Goal: Task Accomplishment & Management: Manage account settings

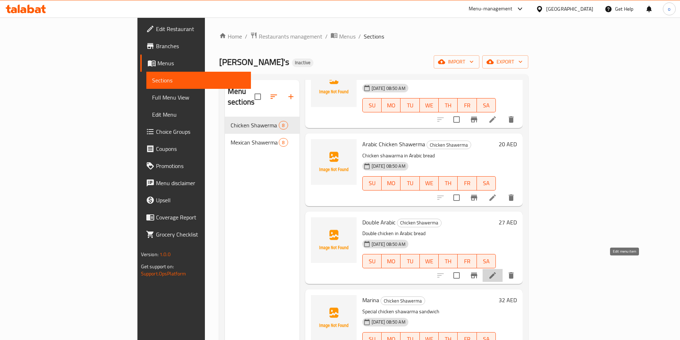
click at [497, 271] on icon at bounding box center [492, 275] width 9 height 9
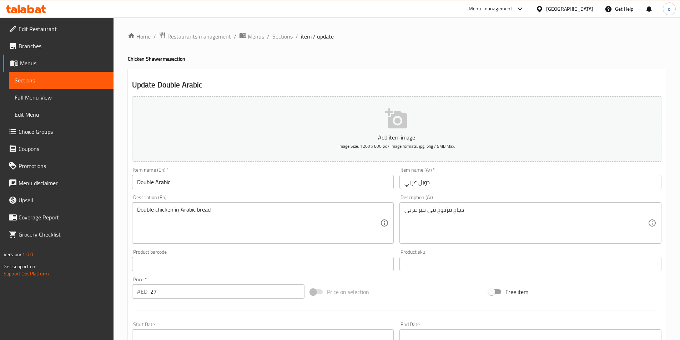
click at [283, 186] on input "Double Arabic" at bounding box center [263, 182] width 262 height 14
click at [217, 179] on input "Double Arabic" at bounding box center [263, 182] width 262 height 14
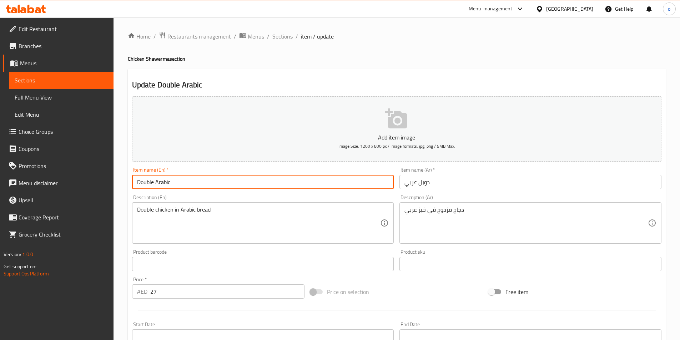
click at [217, 181] on input "Double Arabic" at bounding box center [263, 182] width 262 height 14
paste input "Chicken Shawerma"
type input "Double Arabic Chicken Shawerma"
click at [404, 185] on input "دوبل عربي" at bounding box center [530, 182] width 262 height 14
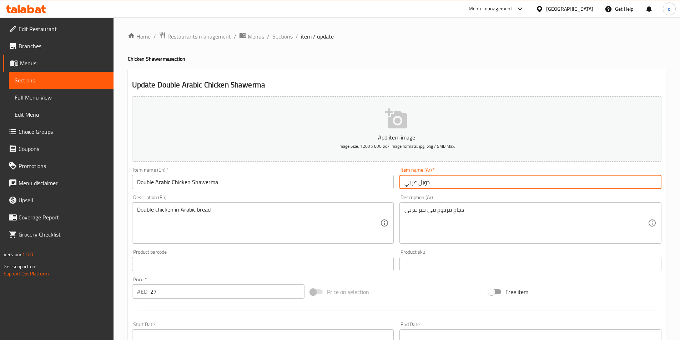
click at [433, 184] on input "دوبل عربي" at bounding box center [530, 182] width 262 height 14
drag, startPoint x: 404, startPoint y: 183, endPoint x: 414, endPoint y: 184, distance: 9.3
click at [414, 184] on input "دوبل عربي شاورما فراخ" at bounding box center [530, 182] width 262 height 14
drag, startPoint x: 416, startPoint y: 183, endPoint x: 407, endPoint y: 185, distance: 9.4
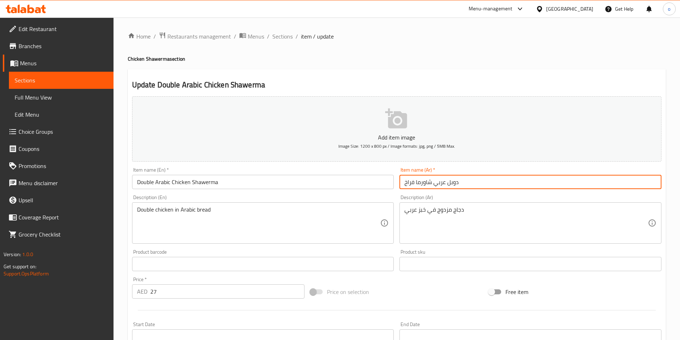
click at [407, 185] on input "دوبل عربي شاورما فراخ" at bounding box center [530, 182] width 262 height 14
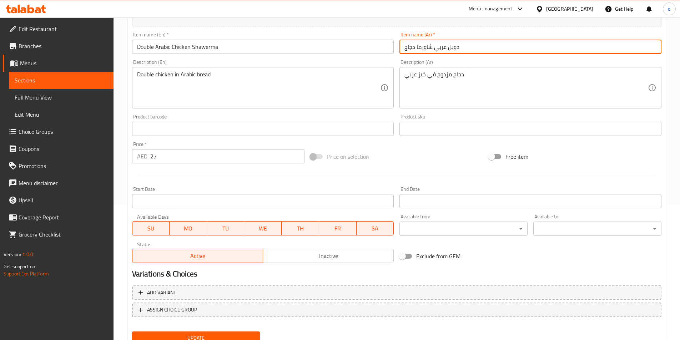
scroll to position [164, 0]
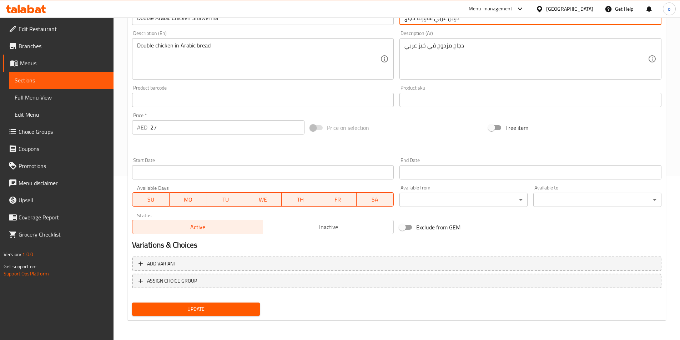
type input "دوبل عربي شاورما دجاج"
click at [204, 308] on span "Update" at bounding box center [196, 309] width 117 height 9
click at [95, 76] on span "Sections" at bounding box center [61, 80] width 93 height 9
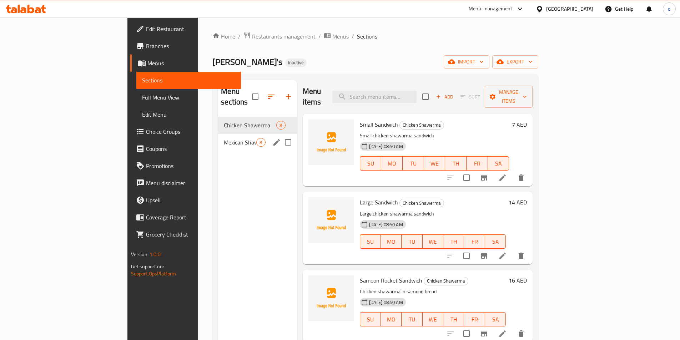
click at [224, 138] on span "Mexican Shawerma" at bounding box center [240, 142] width 32 height 9
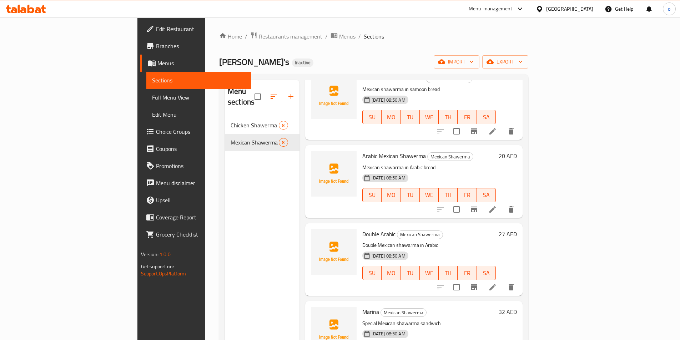
scroll to position [195, 0]
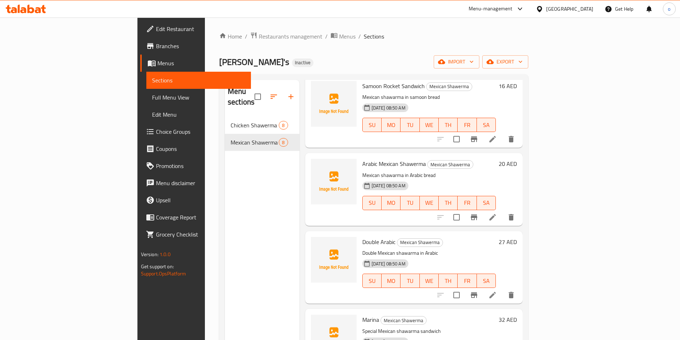
click at [496, 292] on icon at bounding box center [492, 295] width 6 height 6
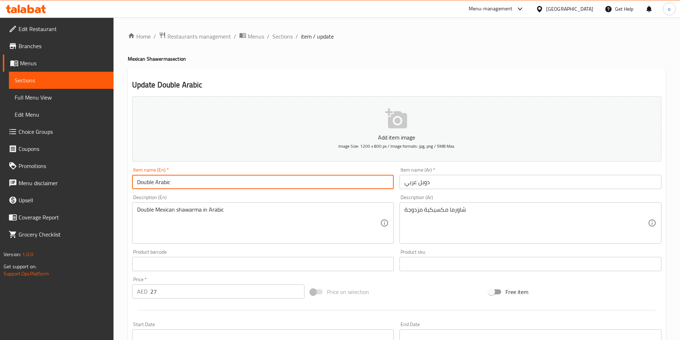
click at [195, 181] on input "Double Arabic" at bounding box center [263, 182] width 262 height 14
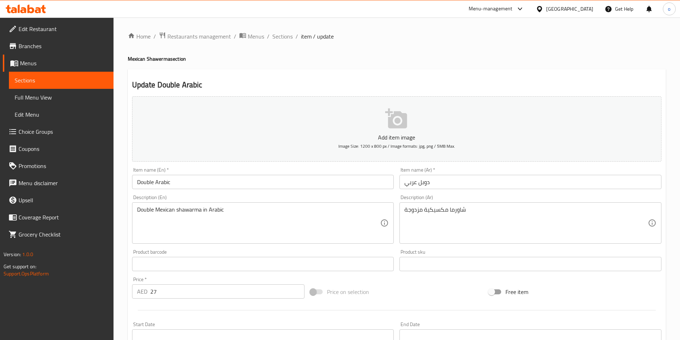
click at [213, 181] on input "Double Arabic" at bounding box center [263, 182] width 262 height 14
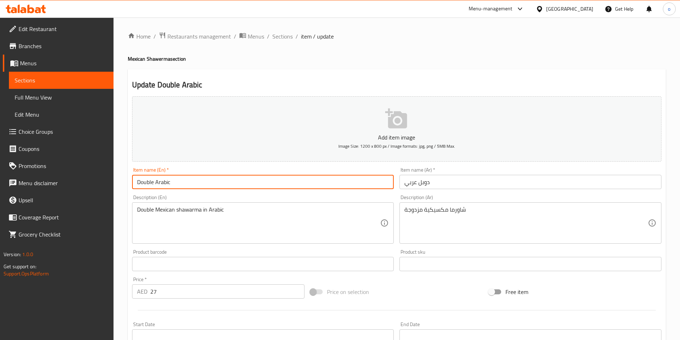
click at [213, 181] on input "Double Arabic" at bounding box center [263, 182] width 262 height 14
paste input "Mexican Shawerma"
type input "Double Arabic Mexican Shawerma"
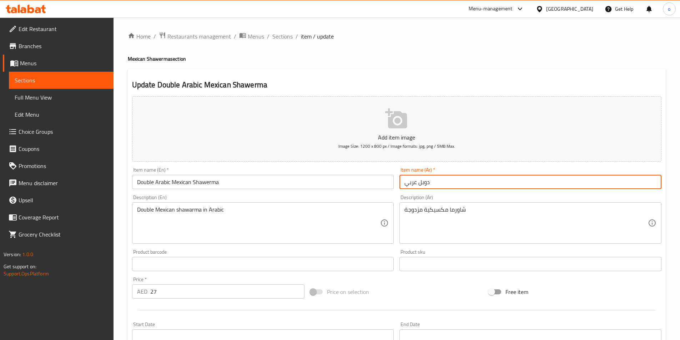
click at [406, 184] on input "دوبل عربي" at bounding box center [530, 182] width 262 height 14
click at [453, 179] on input "دوبل عربي" at bounding box center [530, 182] width 262 height 14
type input "دوبل عربي شاورما مكسيكية"
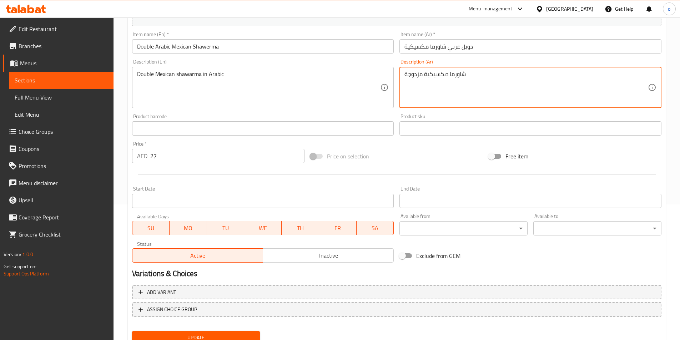
scroll to position [164, 0]
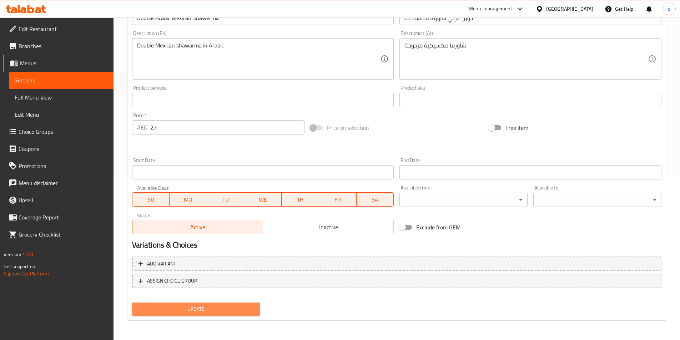
click at [226, 308] on span "Update" at bounding box center [196, 309] width 117 height 9
click at [19, 80] on span "Sections" at bounding box center [61, 80] width 93 height 9
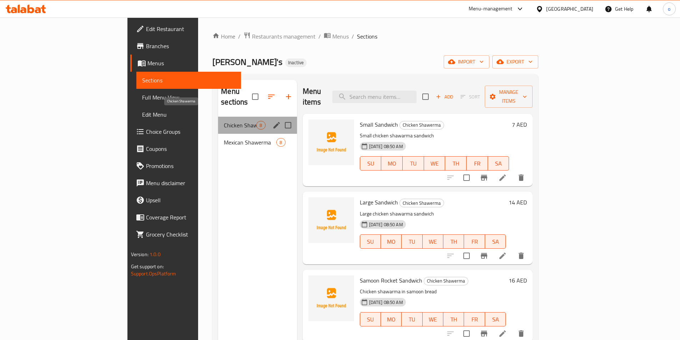
click at [224, 121] on span "Chicken Shawerma" at bounding box center [240, 125] width 32 height 9
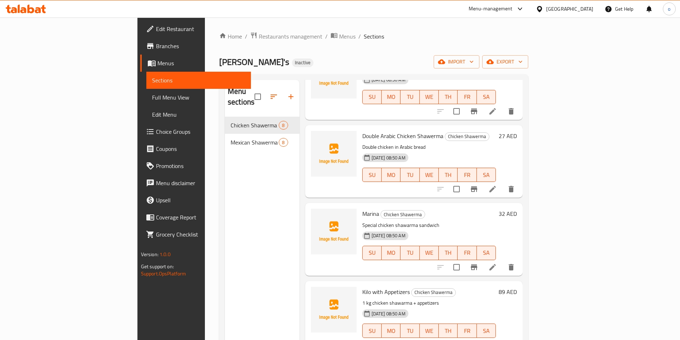
scroll to position [302, 0]
click at [497, 262] on icon at bounding box center [492, 266] width 9 height 9
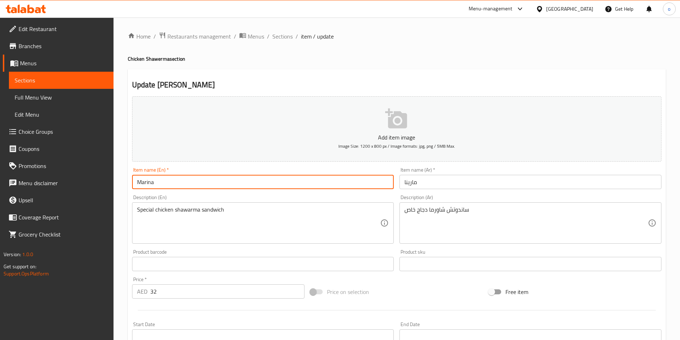
click at [253, 189] on input "Marina" at bounding box center [263, 182] width 262 height 14
click at [189, 186] on input "Marina" at bounding box center [263, 182] width 262 height 14
paste input "Chicken Shawerma"
click at [154, 181] on input "MarinaChicken Shawerma" at bounding box center [263, 182] width 262 height 14
click at [216, 183] on input "Marina Chicken Shawerma" at bounding box center [263, 182] width 262 height 14
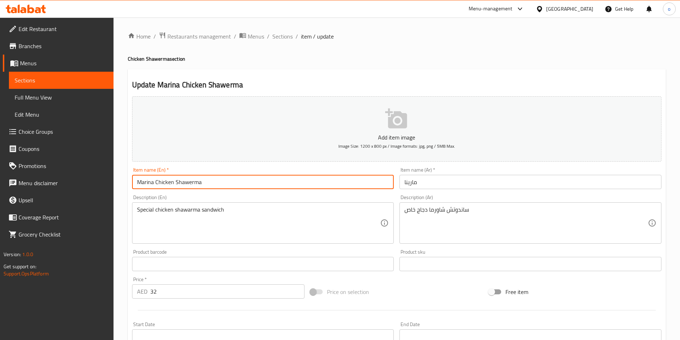
type input "Marina Chicken Shawerma"
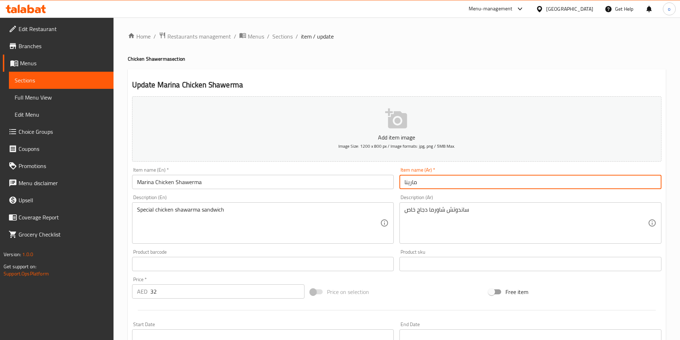
click at [405, 185] on input "مارينا" at bounding box center [530, 182] width 262 height 14
click at [431, 180] on input "مارينا" at bounding box center [530, 182] width 262 height 14
type input "مارينا شاورما دجاج"
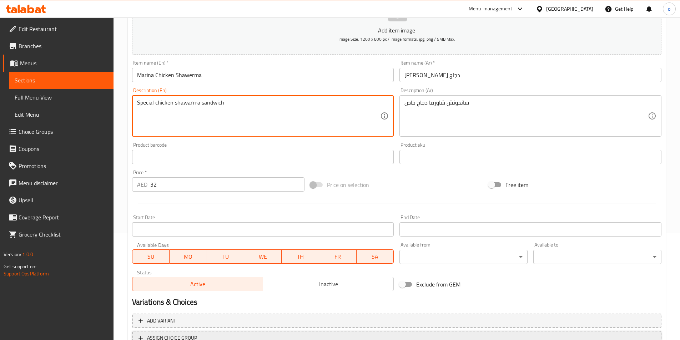
scroll to position [164, 0]
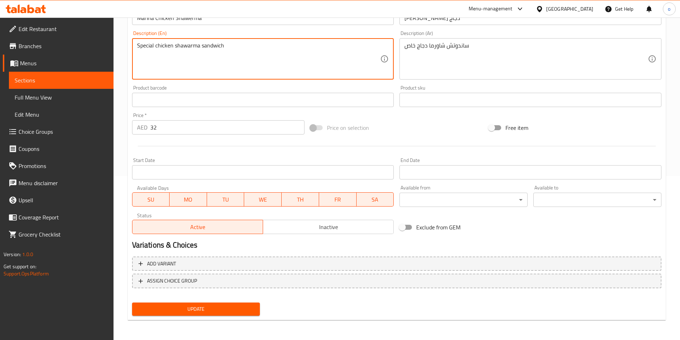
click at [201, 313] on span "Update" at bounding box center [196, 309] width 117 height 9
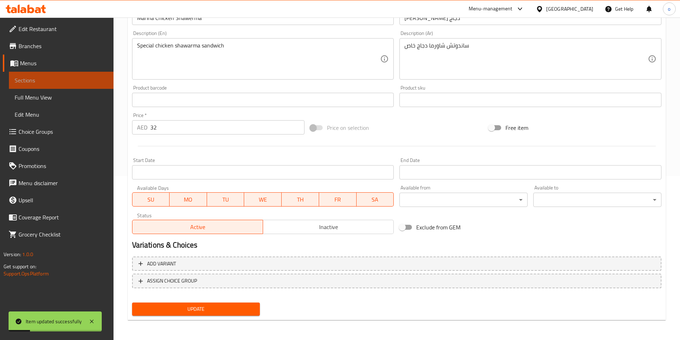
click at [84, 81] on span "Sections" at bounding box center [61, 80] width 93 height 9
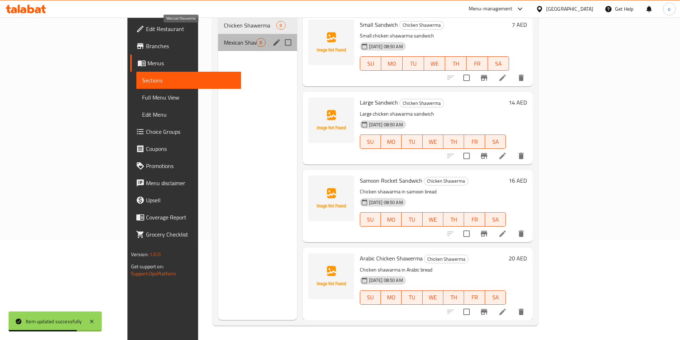
click at [224, 38] on span "Mexican Shawerma" at bounding box center [240, 42] width 32 height 9
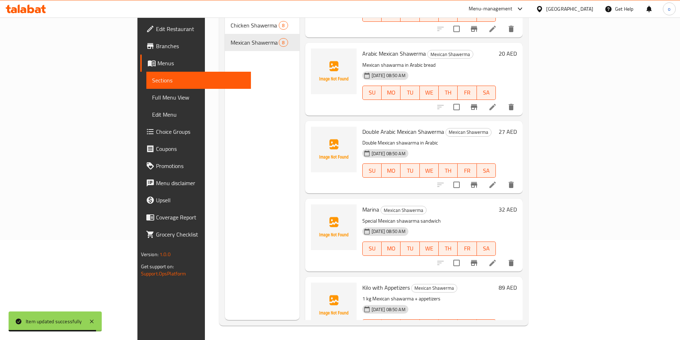
scroll to position [214, 0]
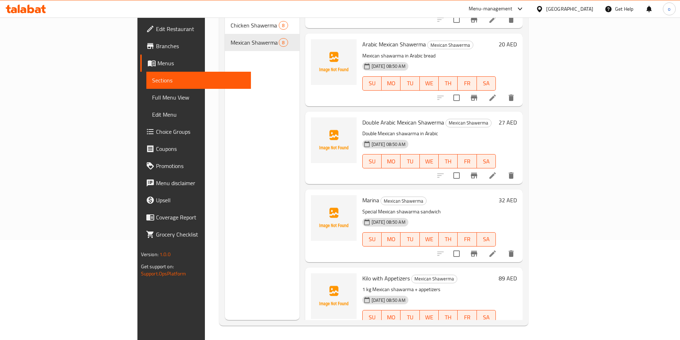
click at [503, 247] on li at bounding box center [493, 253] width 20 height 13
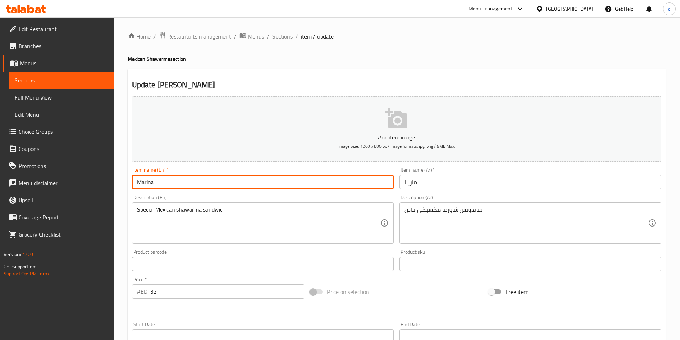
click at [216, 187] on input "Marina" at bounding box center [263, 182] width 262 height 14
paste input "Mexican Shawerma"
type input "Marina Mexican Shawerma"
click at [423, 183] on input "مارينا" at bounding box center [530, 182] width 262 height 14
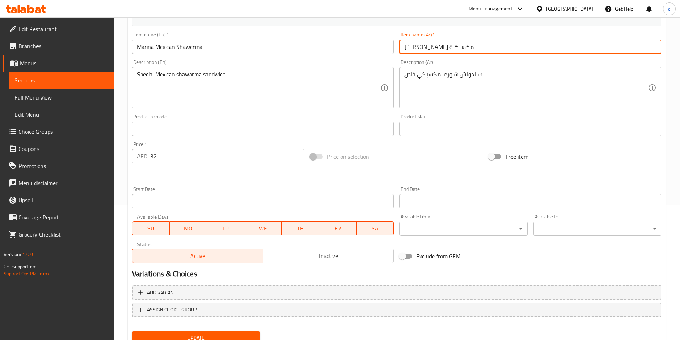
scroll to position [164, 0]
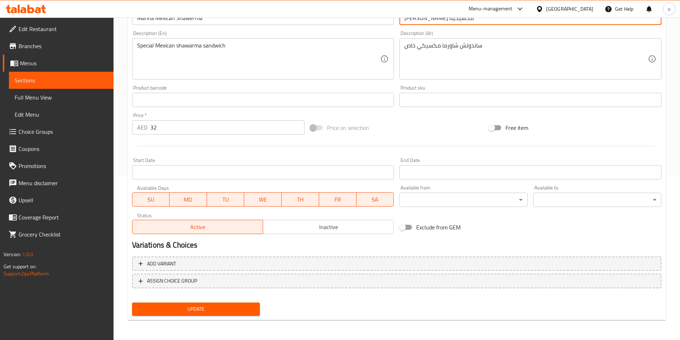
type input "مارينا شاورما مكسيكية"
click at [224, 311] on span "Update" at bounding box center [196, 309] width 117 height 9
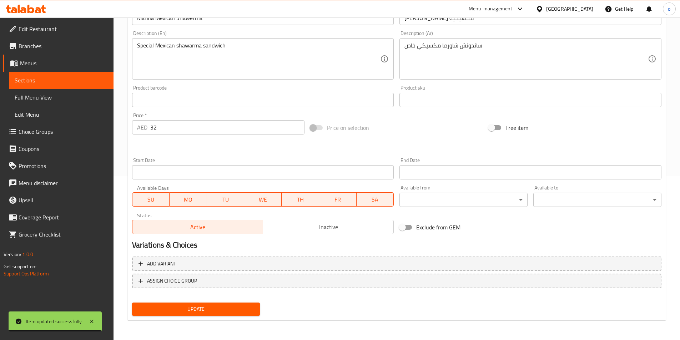
click at [47, 77] on span "Sections" at bounding box center [61, 80] width 93 height 9
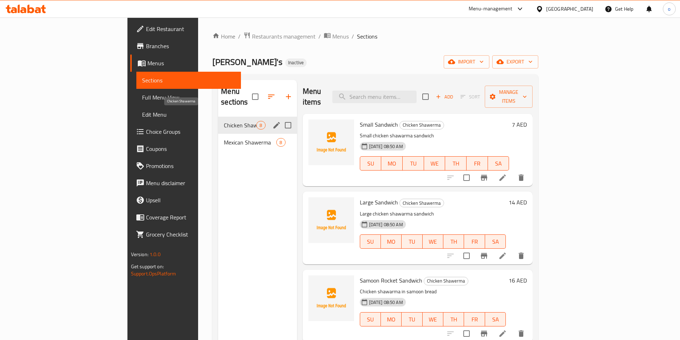
click at [224, 121] on span "Chicken Shawerma" at bounding box center [240, 125] width 32 height 9
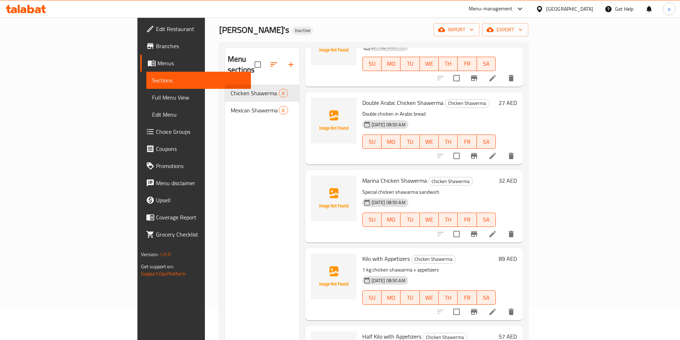
scroll to position [100, 0]
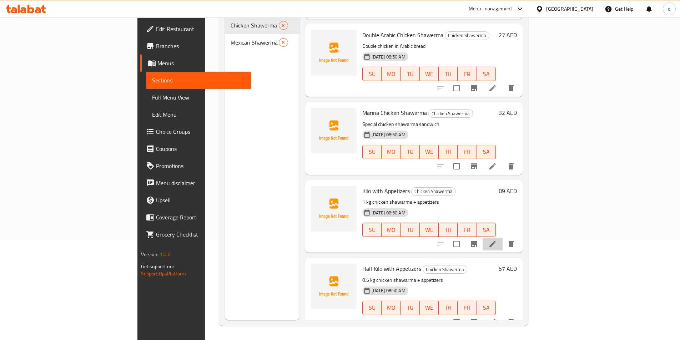
click at [503, 238] on li at bounding box center [493, 244] width 20 height 13
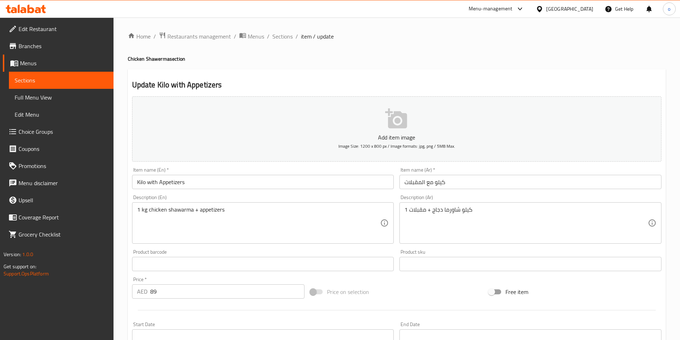
click at [203, 181] on input "Kilo with Appetizers" at bounding box center [263, 182] width 262 height 14
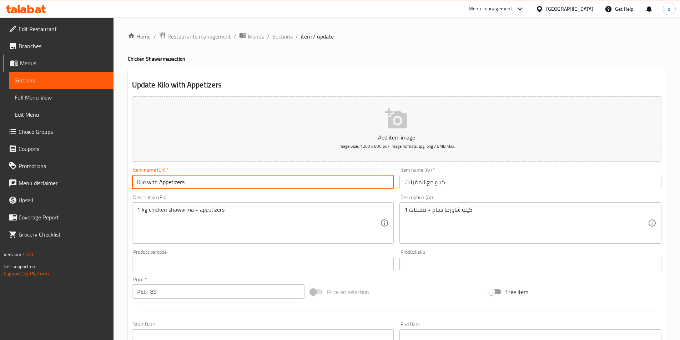
click at [245, 176] on input "Kilo with Appetizers" at bounding box center [263, 182] width 262 height 14
paste input "Chicken Shawerma"
type input "Kilo with Appetizers Chicken Shawerma"
click at [404, 185] on input "كيلو مع المقبلات" at bounding box center [530, 182] width 262 height 14
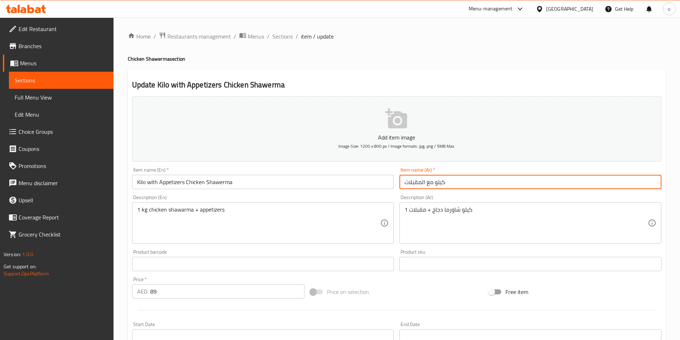
click at [480, 182] on input "كيلو مع المقبلات" at bounding box center [530, 182] width 262 height 14
click at [462, 183] on input "كيلو مع المقبلات شاورما دجاج" at bounding box center [530, 182] width 262 height 14
drag, startPoint x: 463, startPoint y: 183, endPoint x: 441, endPoint y: 184, distance: 21.8
click at [441, 184] on input "كيلو مع المقبلات شاورما دجاج" at bounding box center [530, 182] width 262 height 14
click at [405, 184] on input "كيلو شاورما دجاج" at bounding box center [530, 182] width 262 height 14
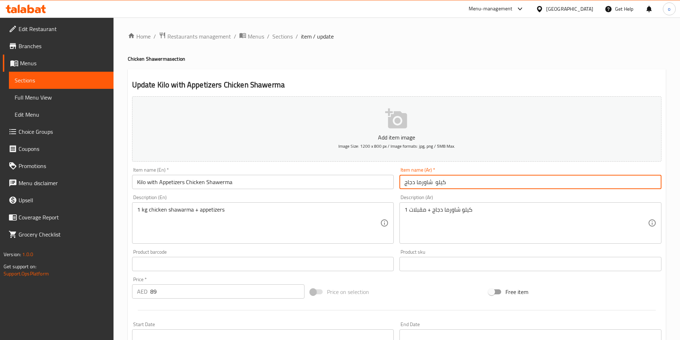
paste input "مع المقبلات"
drag, startPoint x: 449, startPoint y: 183, endPoint x: 489, endPoint y: 179, distance: 40.2
click at [489, 179] on input "مع المقبلات كيلو شاورما دجاج" at bounding box center [530, 182] width 262 height 14
drag, startPoint x: 486, startPoint y: 182, endPoint x: 481, endPoint y: 182, distance: 4.6
click at [485, 182] on input "مع المقبلات كيلو شاورما دجاج" at bounding box center [530, 182] width 262 height 14
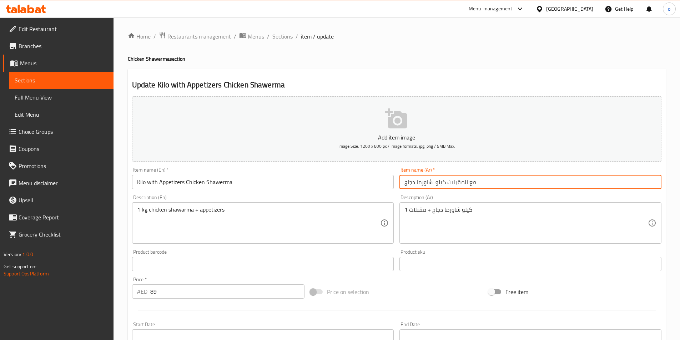
type input "م كيلو شاورما دجاج ع المقبلات"
drag, startPoint x: 476, startPoint y: 182, endPoint x: 392, endPoint y: 182, distance: 83.9
click at [392, 182] on div "Add item image Image Size: 1200 x 800 px / Image formats: jpg, png / 5MB Max. I…" at bounding box center [396, 248] width 535 height 308
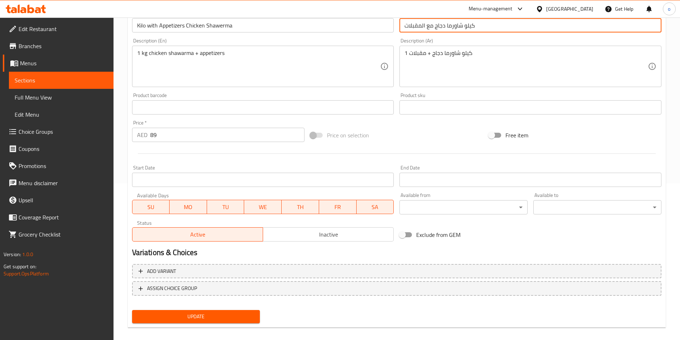
scroll to position [164, 0]
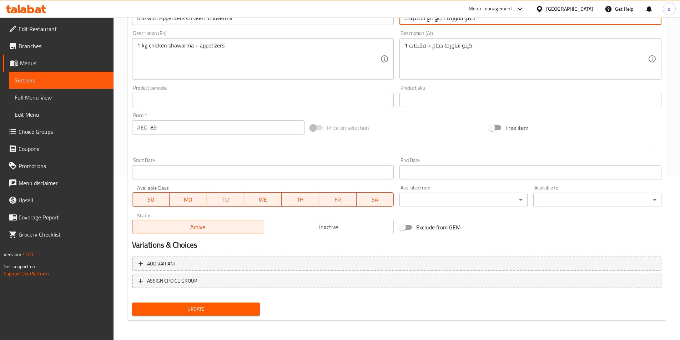
type input "كيلو شاورما دجاج مع المقبلات"
click at [223, 312] on span "Update" at bounding box center [196, 309] width 117 height 9
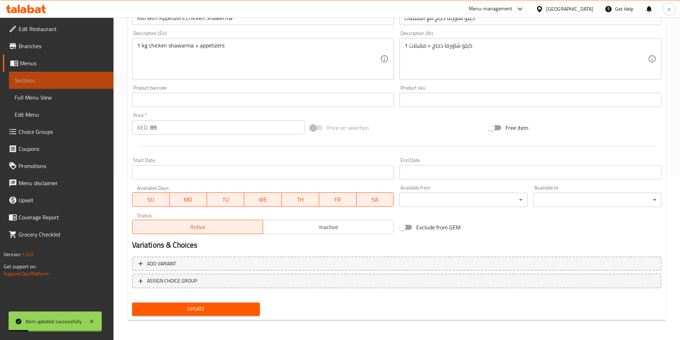
click at [55, 77] on span "Sections" at bounding box center [61, 80] width 93 height 9
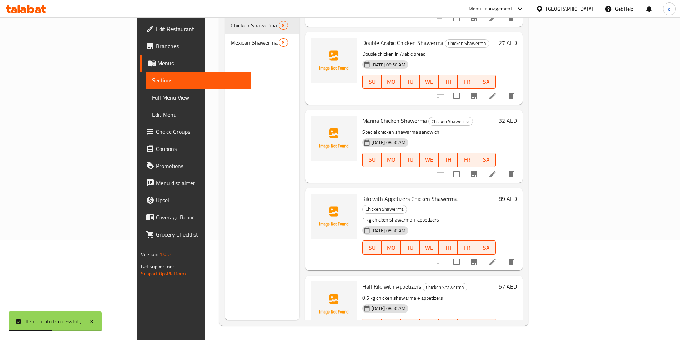
scroll to position [302, 0]
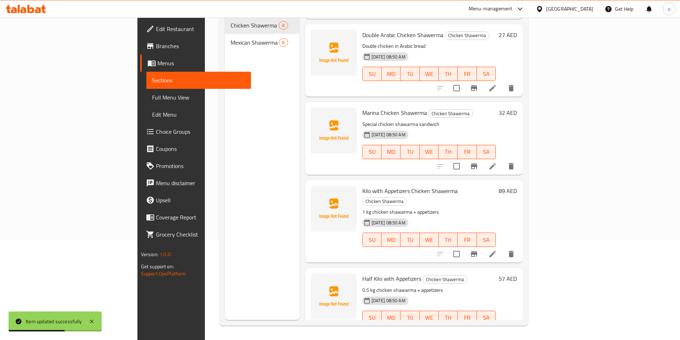
click at [496, 329] on icon at bounding box center [492, 332] width 6 height 6
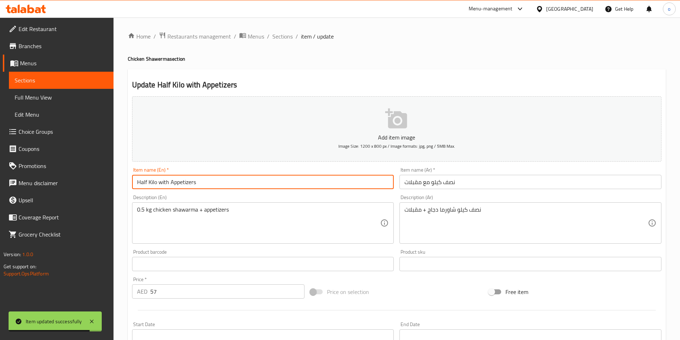
click at [242, 184] on input "Half Kilo with Appetizers" at bounding box center [263, 182] width 262 height 14
click at [235, 183] on input "Half Kilo with Appetizers" at bounding box center [263, 182] width 262 height 14
paste input "Chicken Shawerma"
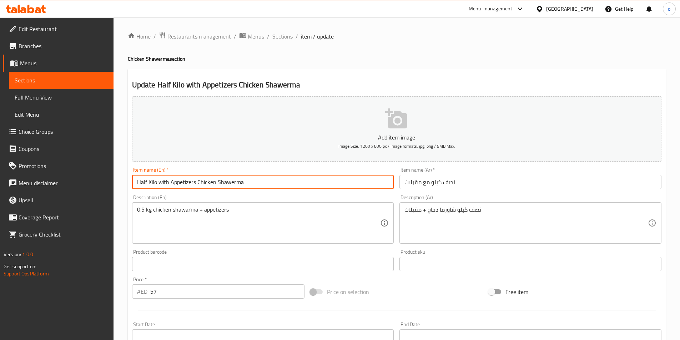
type input "Half Kilo with Appetizers Chicken Shawerma"
click at [431, 184] on input "نصف كيلو مع مقبلات" at bounding box center [530, 182] width 262 height 14
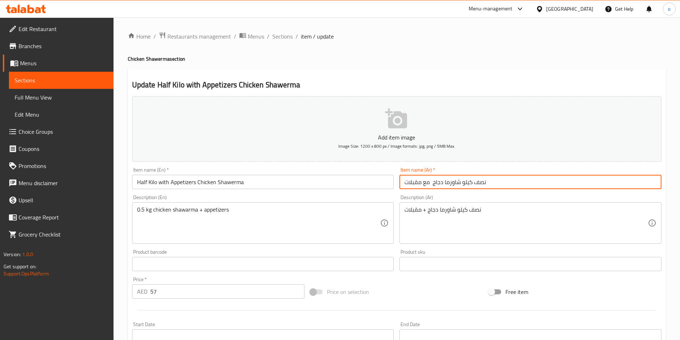
type input "نصف كيلو شاورما دجاج مع مقبلات"
click at [274, 188] on input "Half Kilo with Appetizers Chicken Shawerma" at bounding box center [263, 182] width 262 height 14
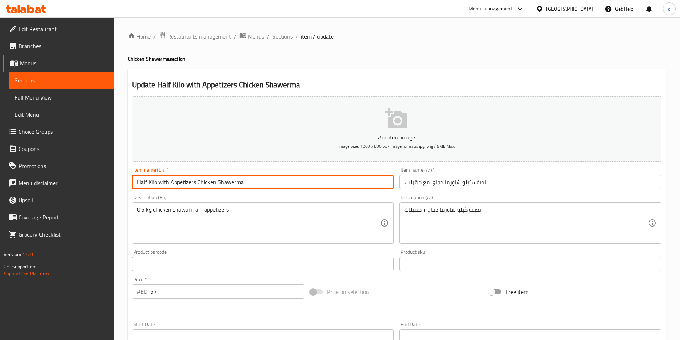
drag, startPoint x: 196, startPoint y: 182, endPoint x: 137, endPoint y: 182, distance: 58.2
click at [137, 182] on input "Half Kilo with Appetizers Chicken Shawerma" at bounding box center [263, 182] width 262 height 14
click at [251, 184] on input "Half Kilo with Appetizers Chicken Shawerma" at bounding box center [263, 182] width 262 height 14
drag, startPoint x: 156, startPoint y: 182, endPoint x: 184, endPoint y: 184, distance: 27.9
click at [184, 184] on input "Half Kilo with Appetizers Chicken Shawerma" at bounding box center [263, 182] width 262 height 14
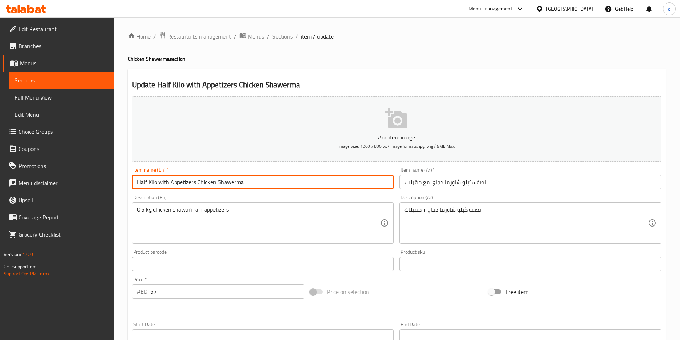
click at [193, 185] on input "Half Kilo with Appetizers Chicken Shawerma" at bounding box center [263, 182] width 262 height 14
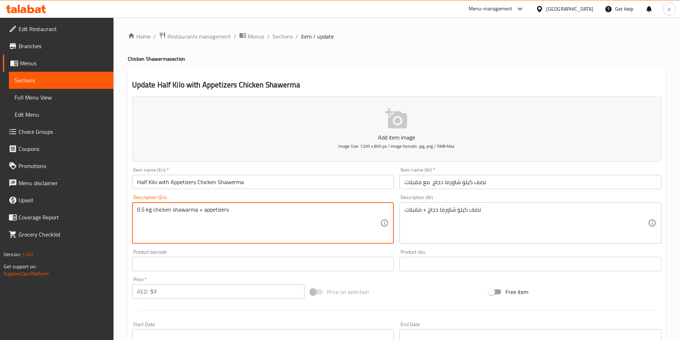
drag, startPoint x: 193, startPoint y: 225, endPoint x: 318, endPoint y: 177, distance: 133.6
click at [321, 174] on div "Item name (En)   * Half Kilo with Appetizers Chicken Shawerma Item name (En) *" at bounding box center [263, 178] width 262 height 22
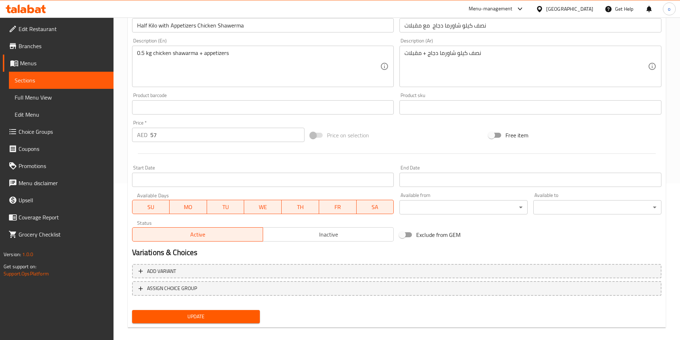
scroll to position [164, 0]
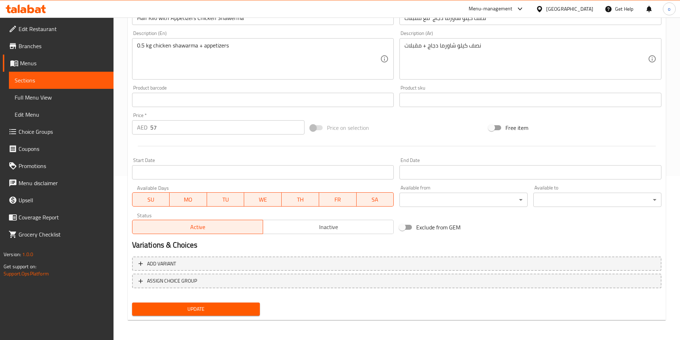
click at [195, 307] on span "Update" at bounding box center [196, 309] width 117 height 9
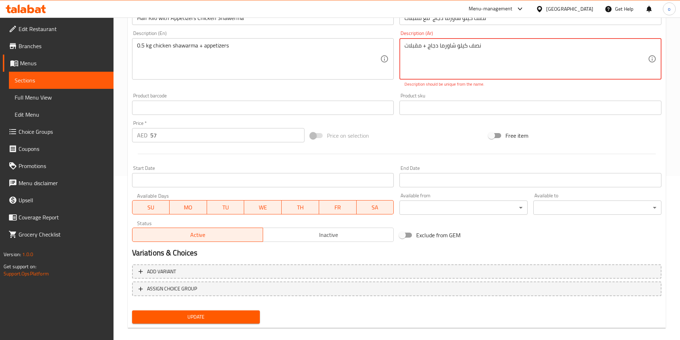
click at [481, 63] on textarea "نصف كيلو شاورما دجاج + مقبلات" at bounding box center [525, 59] width 243 height 34
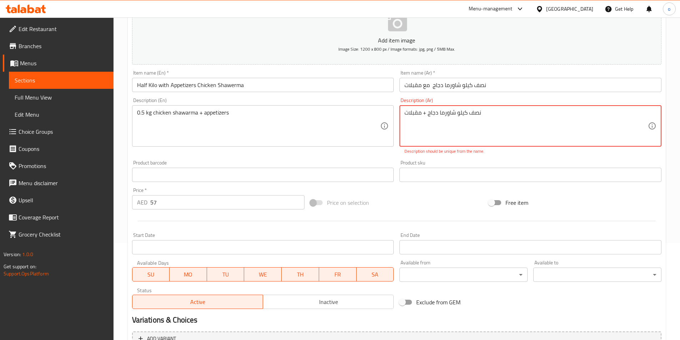
scroll to position [93, 0]
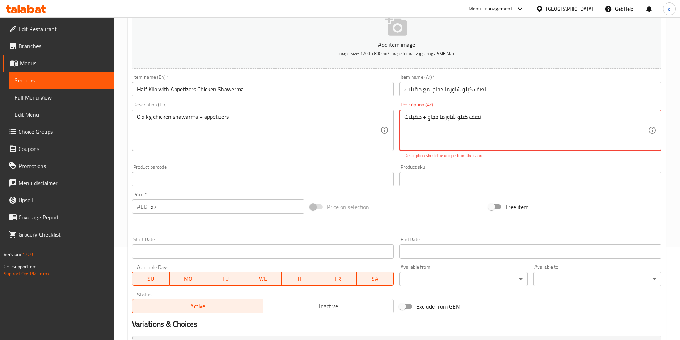
click at [493, 125] on textarea "نصف كيلو شاورما دجاج + مقبلات" at bounding box center [525, 131] width 243 height 34
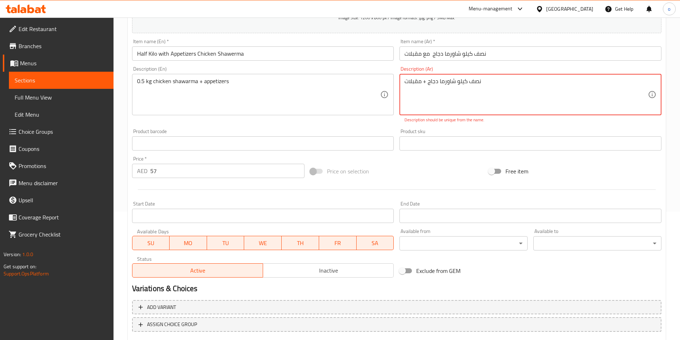
scroll to position [172, 0]
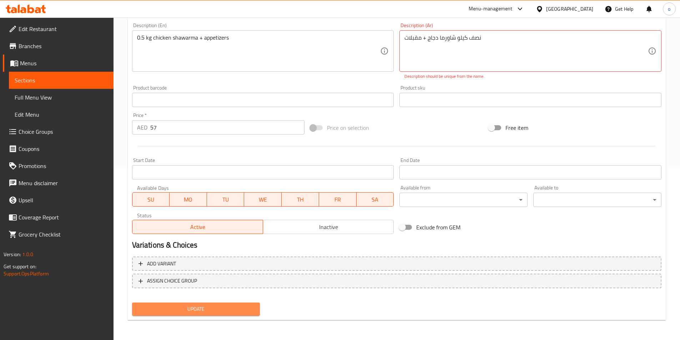
click at [197, 312] on span "Update" at bounding box center [196, 309] width 117 height 9
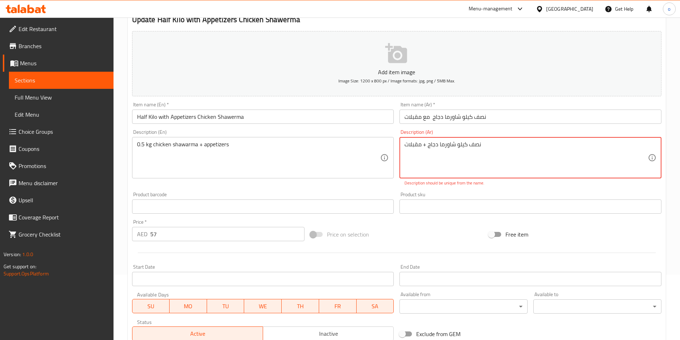
scroll to position [65, 0]
click at [478, 153] on textarea "نصف كيلو شاورما دجاج + مقبلات" at bounding box center [525, 158] width 243 height 34
drag, startPoint x: 490, startPoint y: 146, endPoint x: 377, endPoint y: 150, distance: 113.2
click at [377, 150] on div "Add item image Image Size: 1200 x 800 px / Image formats: jpg, png / 5MB Max. I…" at bounding box center [396, 187] width 535 height 316
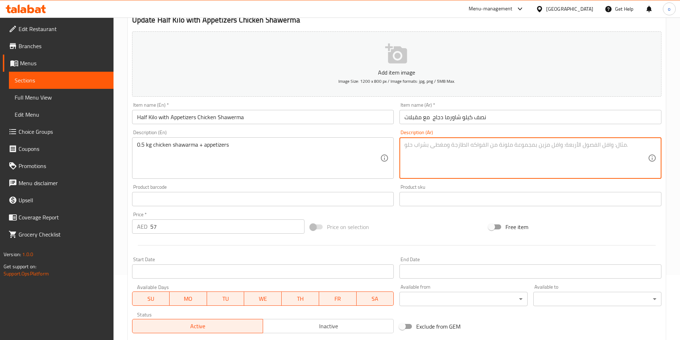
click at [444, 148] on textarea at bounding box center [525, 158] width 243 height 34
paste textarea "نصف كيلو شاورما دجاج + مقبلات"
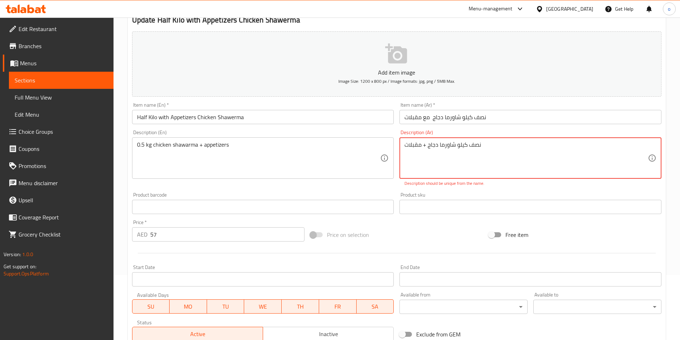
click at [403, 147] on div "نصف كيلو شاورما دجاج + مقبلات Description (Ar)" at bounding box center [530, 157] width 262 height 41
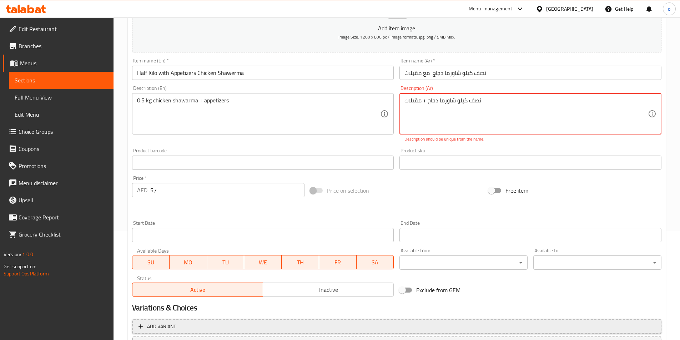
scroll to position [172, 0]
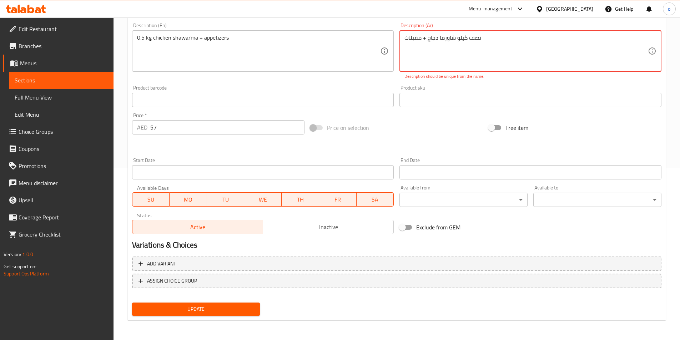
click at [246, 308] on span "Update" at bounding box center [196, 309] width 117 height 9
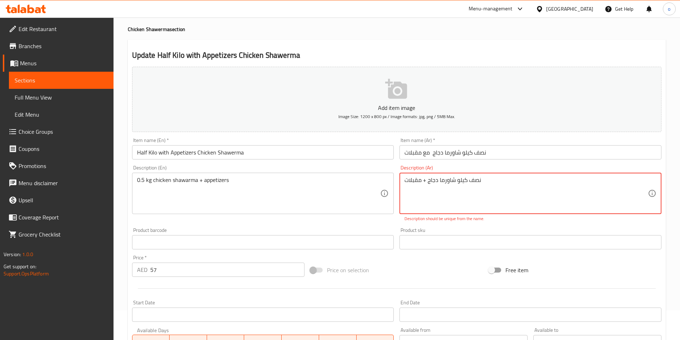
scroll to position [29, 0]
click at [403, 182] on div "نصف كيلو شاورما دجاج + مقبلات Description (Ar)" at bounding box center [530, 193] width 262 height 41
click at [425, 182] on textarea "نصف كيلو شاورما دجاج + مقبلات" at bounding box center [525, 194] width 243 height 34
click at [422, 182] on textarea "نصف كيلو شاورما دجاج+ مقبلات" at bounding box center [525, 194] width 243 height 34
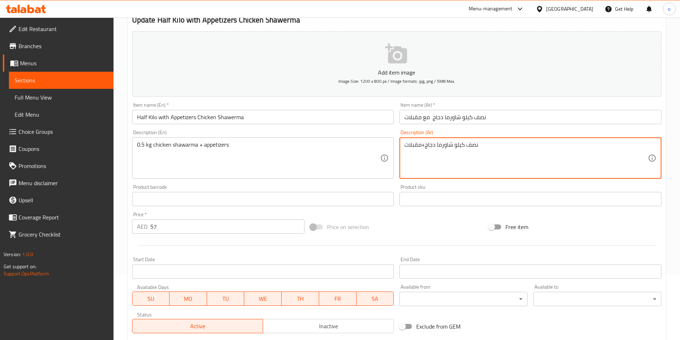
scroll to position [164, 0]
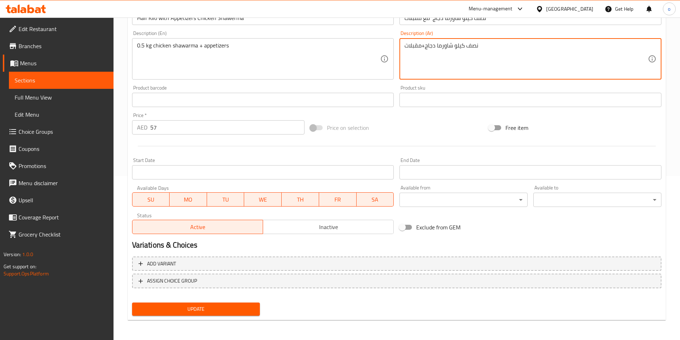
type textarea "نصف كيلو شاورما دجاج+مقبلات"
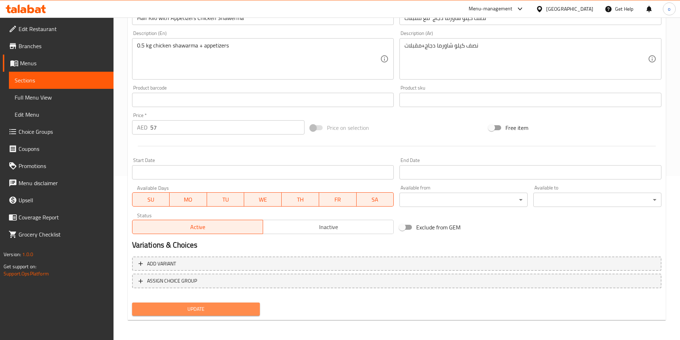
click at [242, 312] on span "Update" at bounding box center [196, 309] width 117 height 9
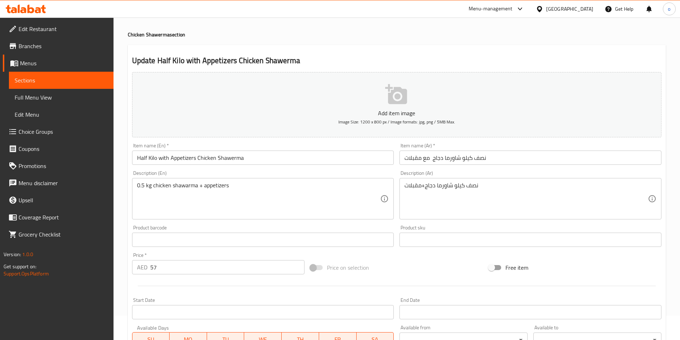
scroll to position [21, 0]
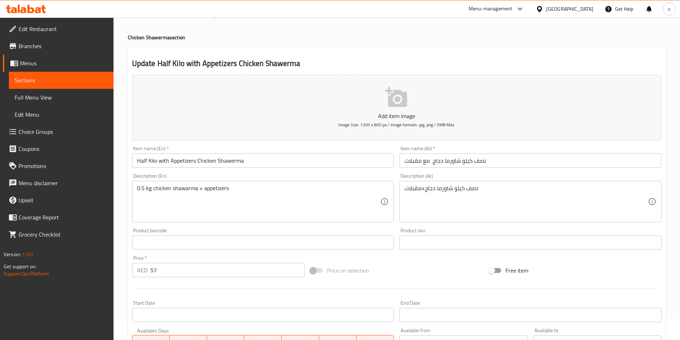
click at [45, 73] on link "Sections" at bounding box center [61, 80] width 105 height 17
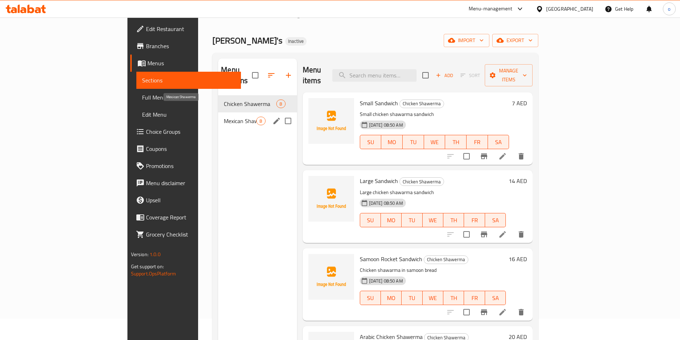
click at [224, 117] on span "Mexican Shawerma" at bounding box center [240, 121] width 32 height 9
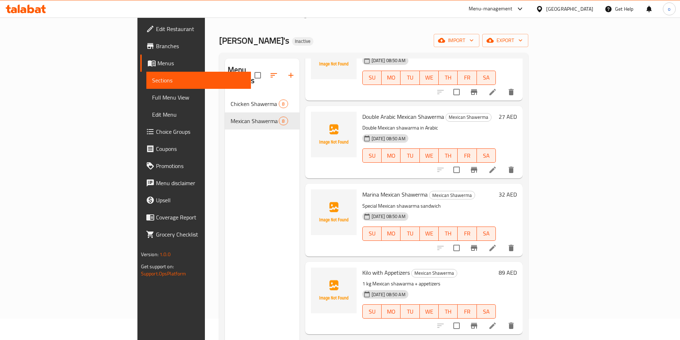
scroll to position [302, 0]
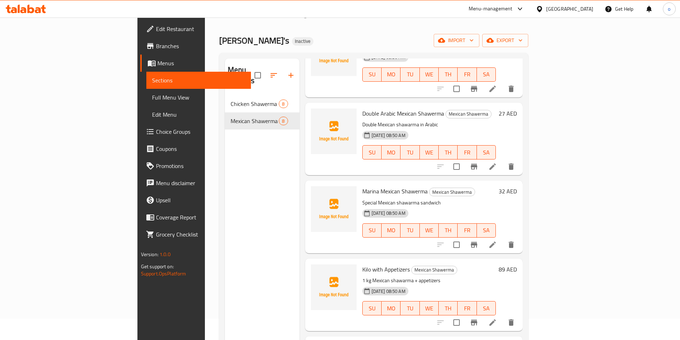
click at [497, 241] on icon at bounding box center [492, 245] width 9 height 9
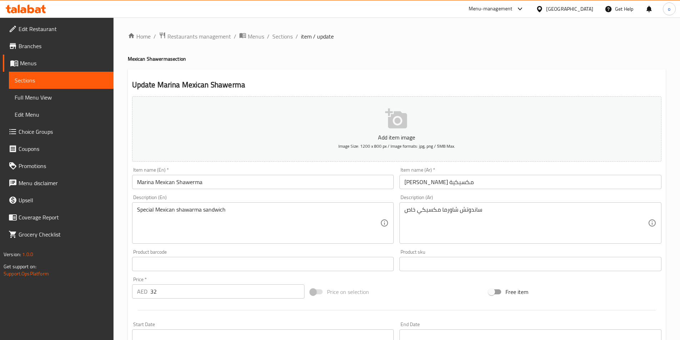
click at [35, 83] on span "Sections" at bounding box center [61, 80] width 93 height 9
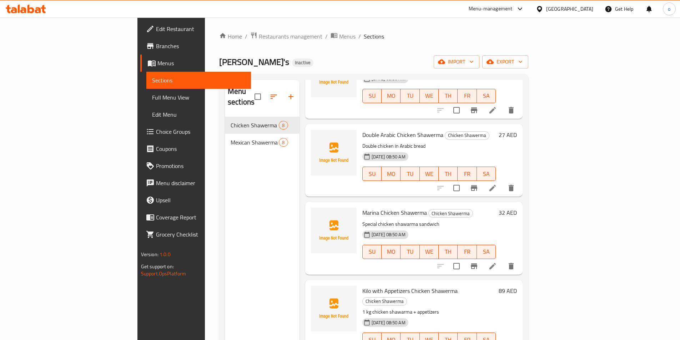
scroll to position [100, 0]
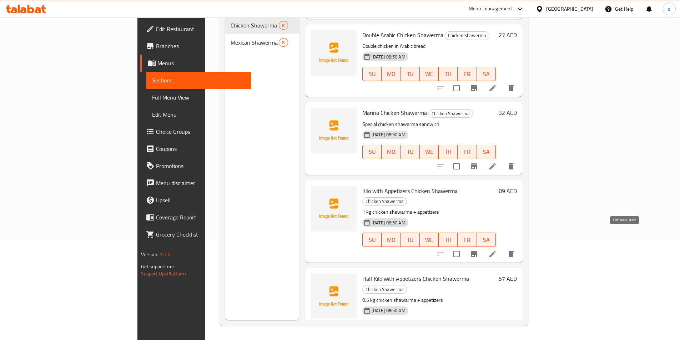
click at [496, 251] on icon at bounding box center [492, 254] width 6 height 6
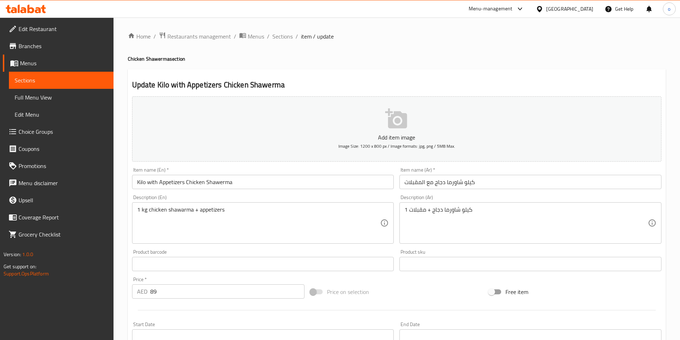
click at [41, 78] on span "Sections" at bounding box center [61, 80] width 93 height 9
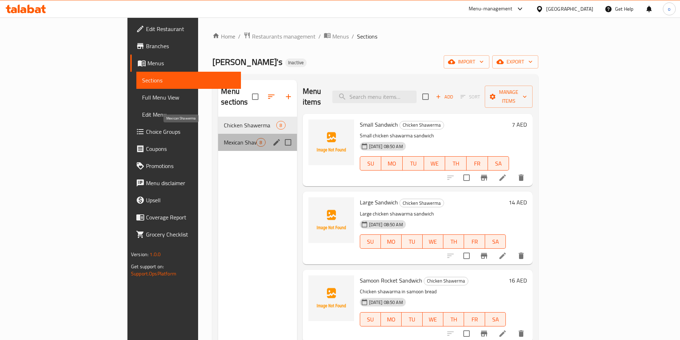
click at [224, 138] on span "Mexican Shawerma" at bounding box center [240, 142] width 32 height 9
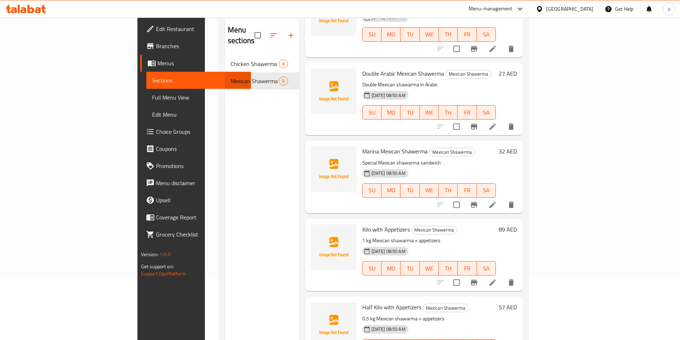
scroll to position [100, 0]
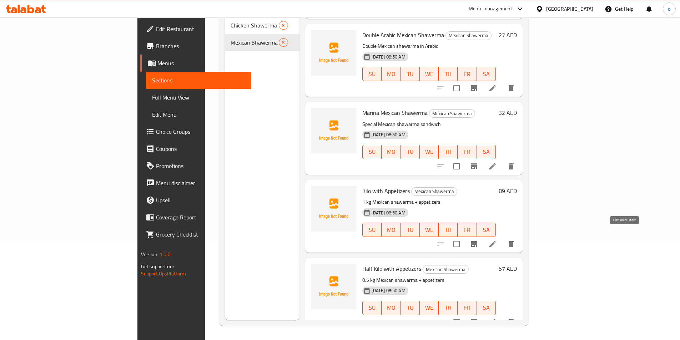
click at [496, 241] on icon at bounding box center [492, 244] width 6 height 6
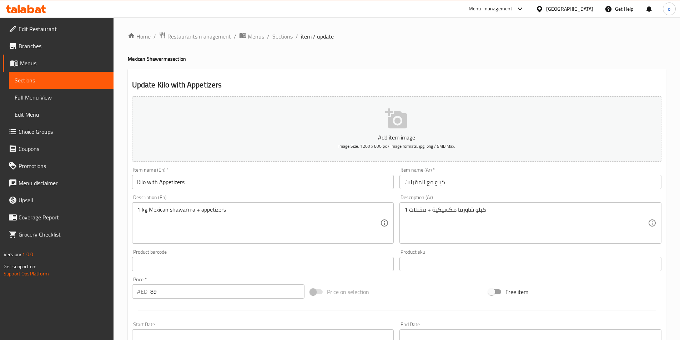
click at [198, 179] on input "Kilo with Appetizers" at bounding box center [263, 182] width 262 height 14
click at [265, 173] on div "Item name (En)   * Kilo with Appetizers Item name (En) *" at bounding box center [263, 178] width 262 height 22
click at [262, 178] on input "Kilo with Appetizers" at bounding box center [263, 182] width 262 height 14
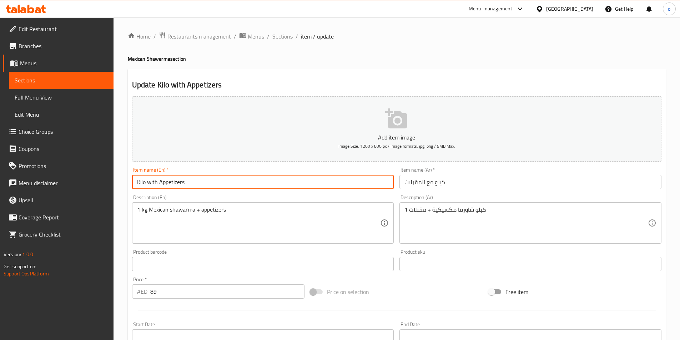
click at [260, 182] on input "Kilo with Appetizers" at bounding box center [263, 182] width 262 height 14
paste input "Mexican Shawerma"
click at [253, 186] on input "Kilo with Appetizers Mexican Shawerma" at bounding box center [263, 182] width 262 height 14
type input "Kilo with Appetizers Mexican Shawerma"
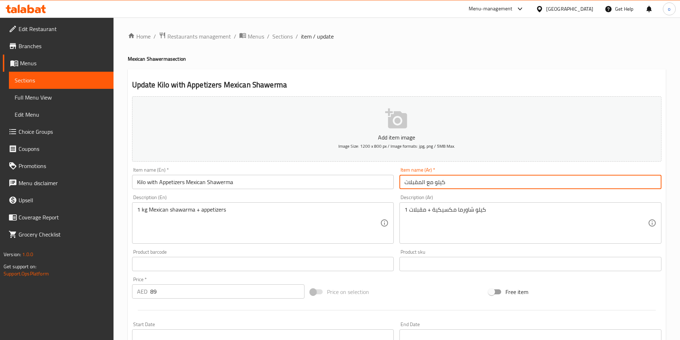
click at [435, 183] on input "كيلو مع المقبلات" at bounding box center [530, 182] width 262 height 14
type input "كيلو شاورما مكسيكة مع المقبلات"
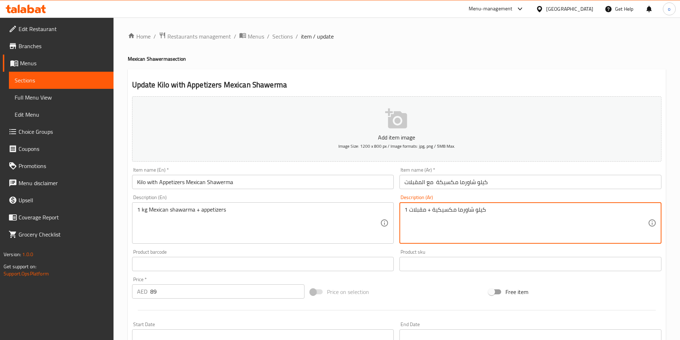
click at [429, 216] on textarea "1 كيلو شاورما مكسيكية + مقبلات" at bounding box center [525, 223] width 243 height 34
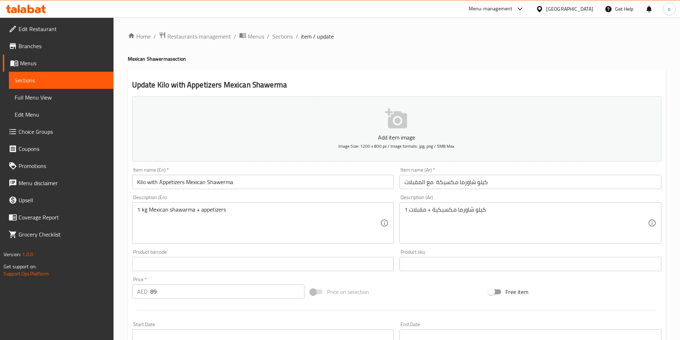
click at [402, 211] on div "1 كيلو شاورما مكسيكية + مقبلات Description (Ar)" at bounding box center [530, 222] width 262 height 41
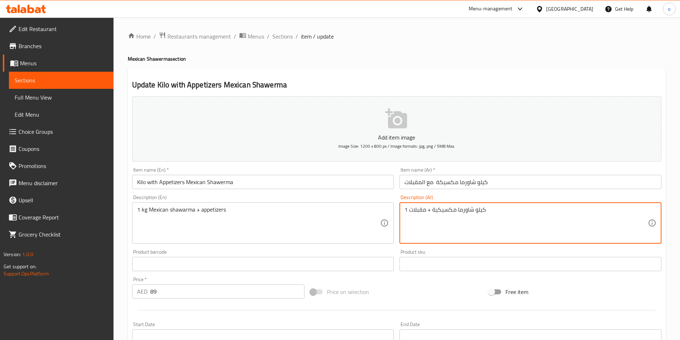
click at [408, 210] on textarea "1 كيلو شاورما مكسيكية + مقبلات" at bounding box center [525, 223] width 243 height 34
type textarea "1 كيلو شاورما مكسيكية + مقبلات"
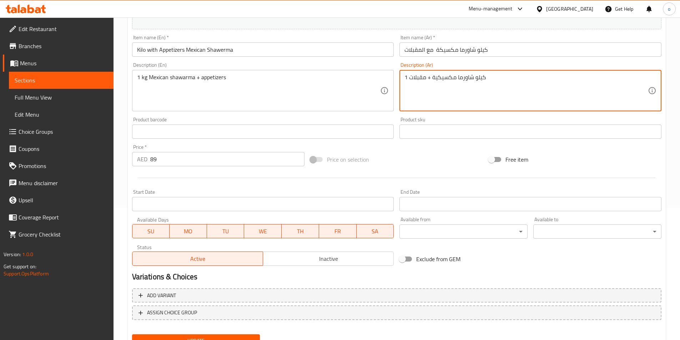
scroll to position [164, 0]
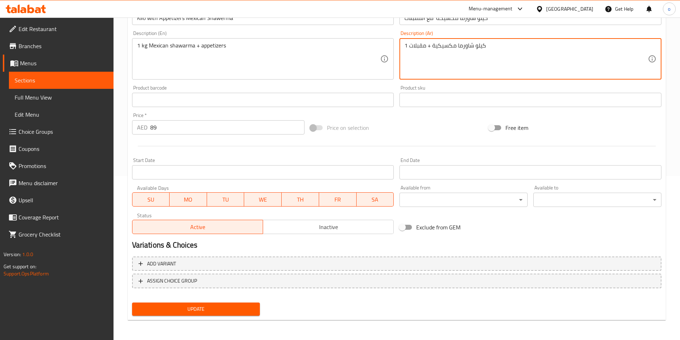
click at [200, 315] on button "Update" at bounding box center [196, 309] width 128 height 13
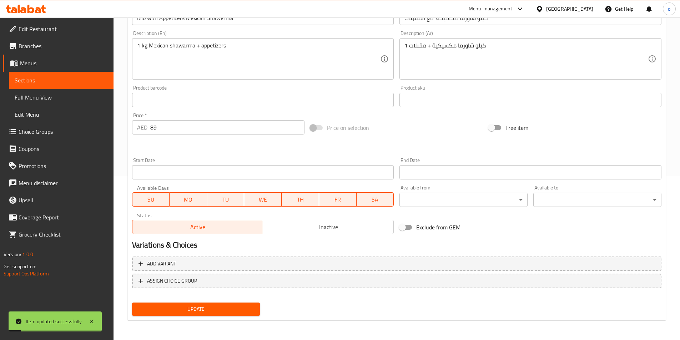
click at [42, 83] on span "Sections" at bounding box center [61, 80] width 93 height 9
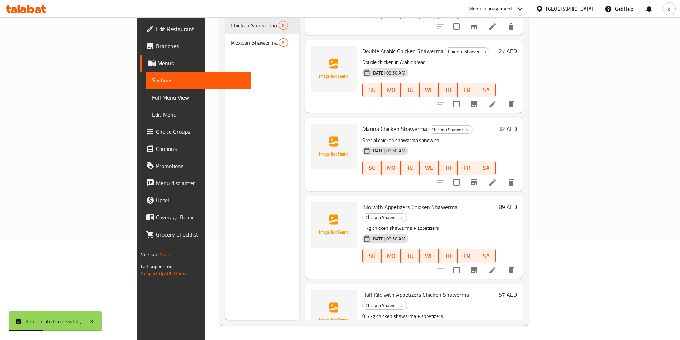
scroll to position [302, 0]
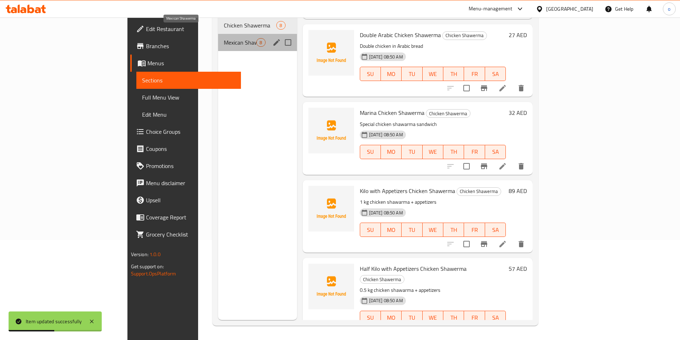
click at [224, 38] on span "Mexican Shawerma" at bounding box center [240, 42] width 32 height 9
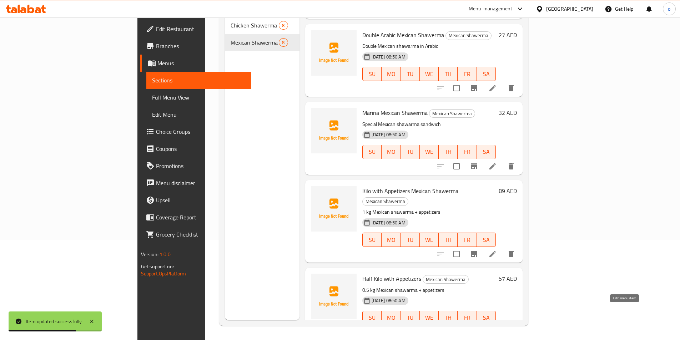
click at [497, 328] on icon at bounding box center [492, 332] width 9 height 9
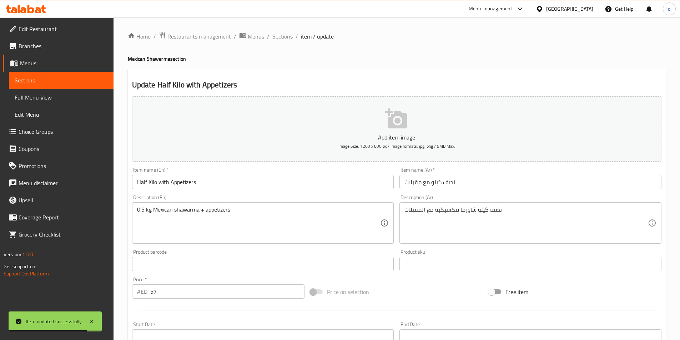
click at [248, 185] on input "Half Kilo with Appetizers" at bounding box center [263, 182] width 262 height 14
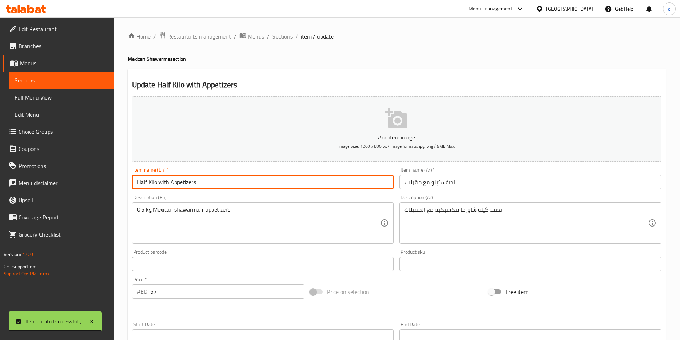
click at [248, 185] on input "Half Kilo with Appetizers" at bounding box center [263, 182] width 262 height 14
paste input "Mexican Shawerma"
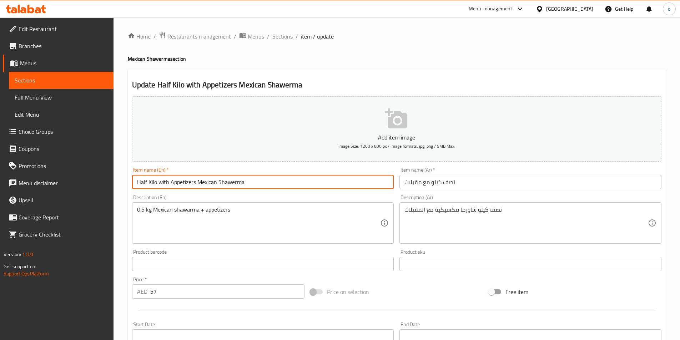
type input "Half Kilo with Appetizers Mexican Shawerma"
click at [406, 184] on input "نصف كيلو مع مقبلات" at bounding box center [530, 182] width 262 height 14
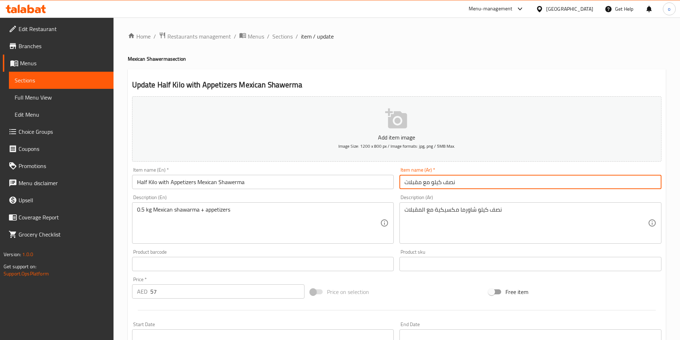
click at [430, 182] on input "نصف كيلو مع مقبلات" at bounding box center [530, 182] width 262 height 14
click at [455, 183] on input "نصف كيلو شاورمت مكسيكة مع مقبلات" at bounding box center [530, 182] width 262 height 14
click at [459, 182] on input "نصف كيلو شاورمت مكسيكة مع مقبلات" at bounding box center [530, 182] width 262 height 14
click at [458, 182] on input "نصف كيلو شاورمت مكسيكة مع مقبلات" at bounding box center [530, 182] width 262 height 14
click at [456, 185] on input "نصف كيلو شاورمت مكسيكة مع مقبلات" at bounding box center [530, 182] width 262 height 14
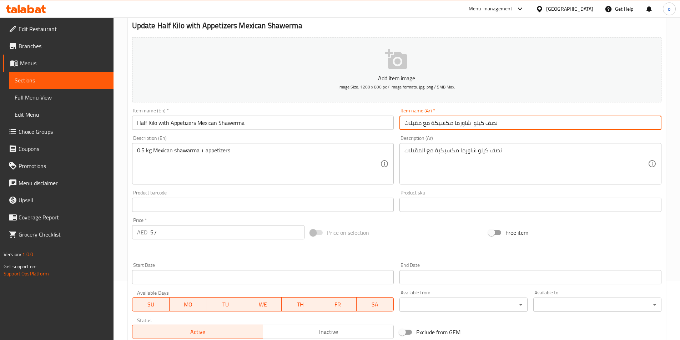
scroll to position [164, 0]
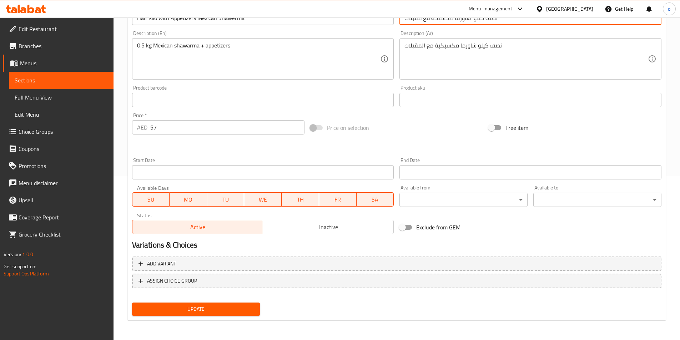
type input "نصف كيلو شاورما مكسيكة مع مقبلات"
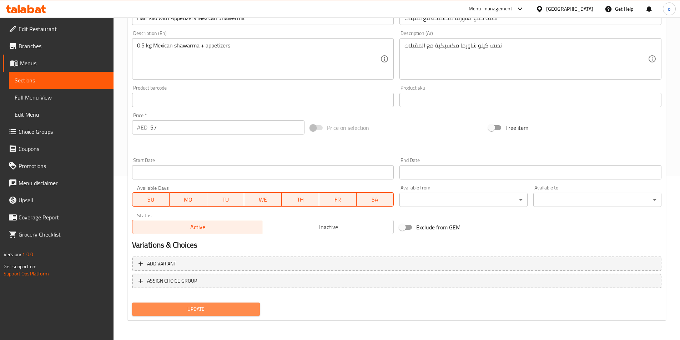
click at [228, 307] on span "Update" at bounding box center [196, 309] width 117 height 9
click at [52, 76] on link "Sections" at bounding box center [61, 80] width 105 height 17
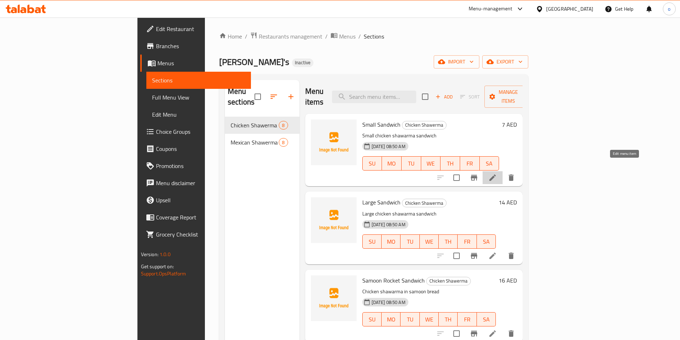
click at [497, 173] on icon at bounding box center [492, 177] width 9 height 9
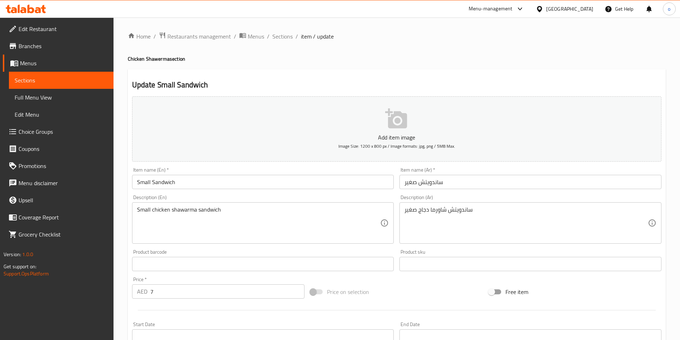
click at [202, 186] on input "Small Sandwich" at bounding box center [263, 182] width 262 height 14
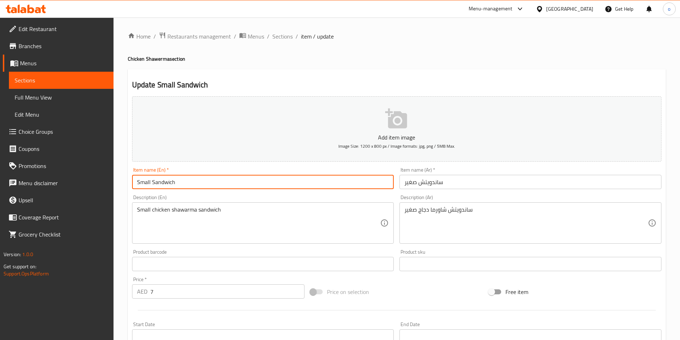
click at [201, 184] on input "Small Sandwich" at bounding box center [263, 182] width 262 height 14
paste input "Chicken Shawerma"
type input "Small Sandwich Chicken Shawerma"
click at [407, 183] on input "ساندويتش صغير" at bounding box center [530, 182] width 262 height 14
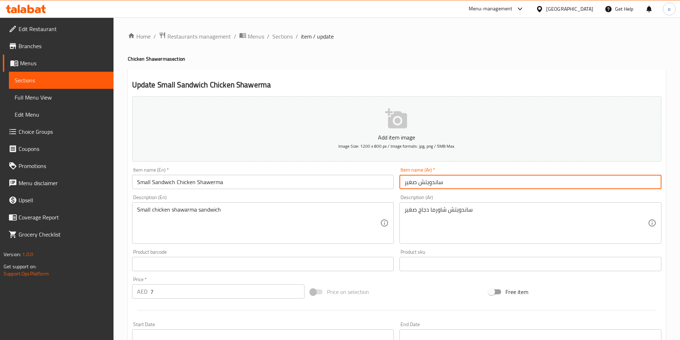
click at [458, 185] on input "ساندويتش صغير" at bounding box center [530, 182] width 262 height 14
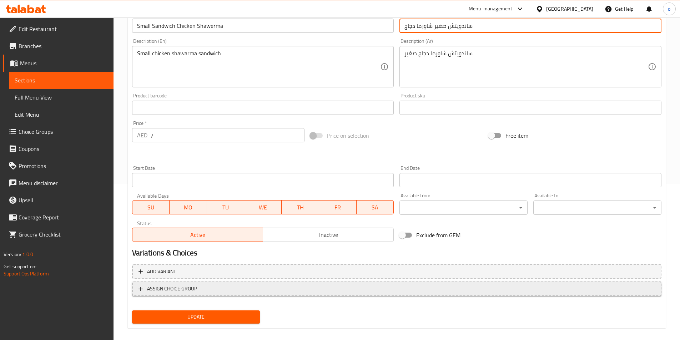
scroll to position [164, 0]
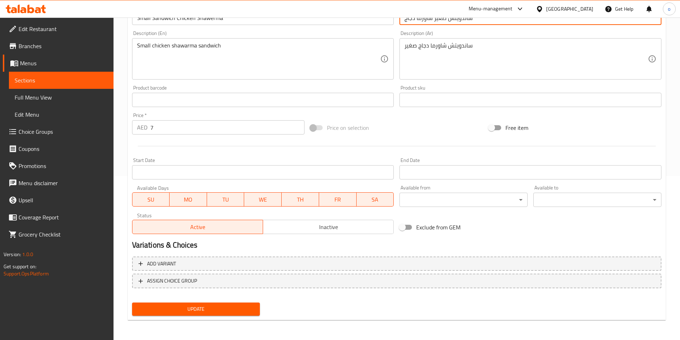
type input "ساندويتش صغير شاورما دجاج"
click at [216, 310] on span "Update" at bounding box center [196, 309] width 117 height 9
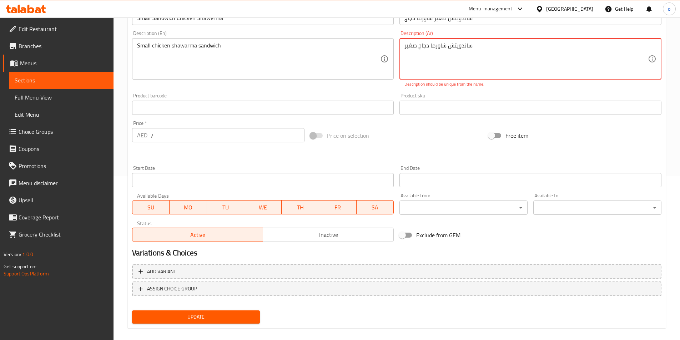
drag, startPoint x: 447, startPoint y: 48, endPoint x: 452, endPoint y: 57, distance: 10.1
click at [448, 47] on textarea "ساندويتش شاورما دجاج صغير" at bounding box center [525, 59] width 243 height 34
click at [430, 48] on textarea "ساندويتش شاورما دجاج صغير" at bounding box center [525, 59] width 243 height 34
click at [428, 47] on textarea "ساندويتش شاورما دجاج صغير" at bounding box center [525, 59] width 243 height 34
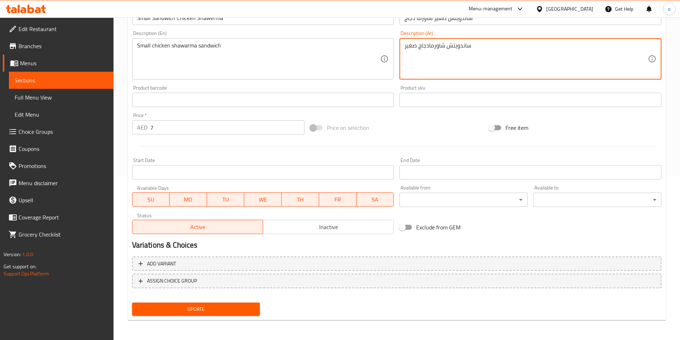
type textarea "ساندويتش شاورمادجاج صغير"
click at [196, 306] on span "Update" at bounding box center [196, 309] width 117 height 9
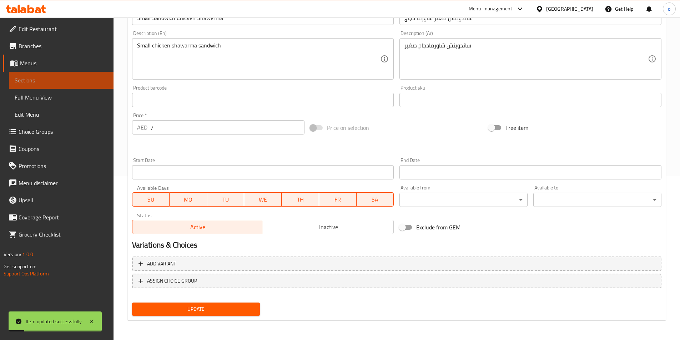
click at [34, 79] on span "Sections" at bounding box center [61, 80] width 93 height 9
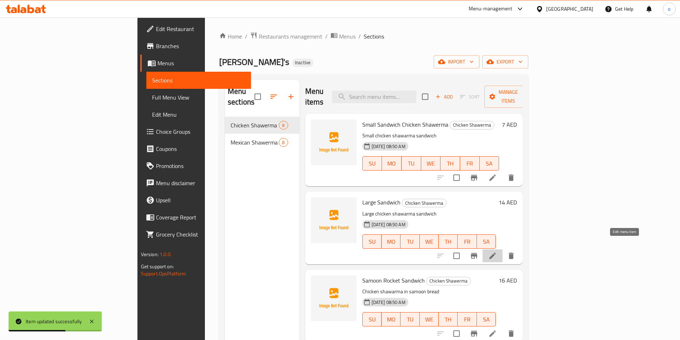
click at [497, 252] on icon at bounding box center [492, 256] width 9 height 9
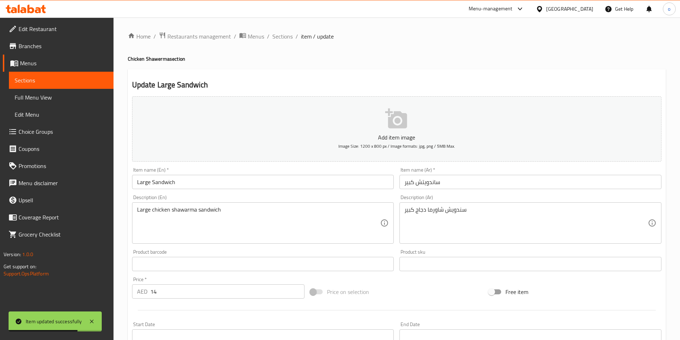
click at [257, 178] on input "Large Sandwich" at bounding box center [263, 182] width 262 height 14
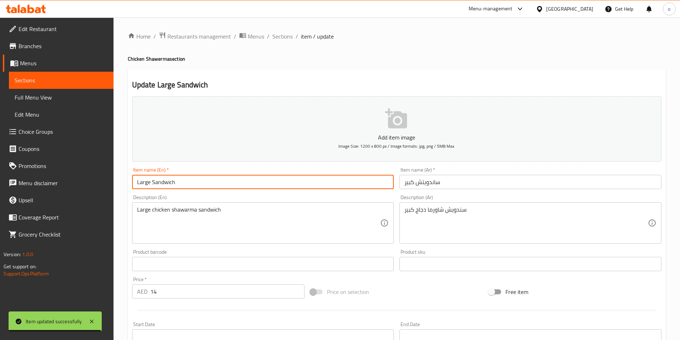
paste input "Chicken Shawerma"
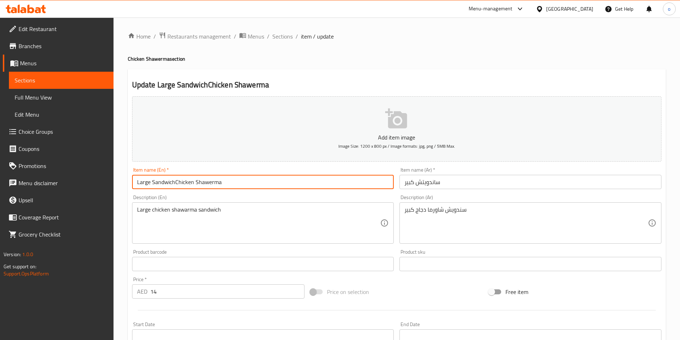
click at [173, 182] on input "Large SandwichChicken Shawerma" at bounding box center [263, 182] width 262 height 14
type input "Large Sandwich Chicken Shawerma"
click at [410, 185] on input "ساندويتش كبير" at bounding box center [530, 182] width 262 height 14
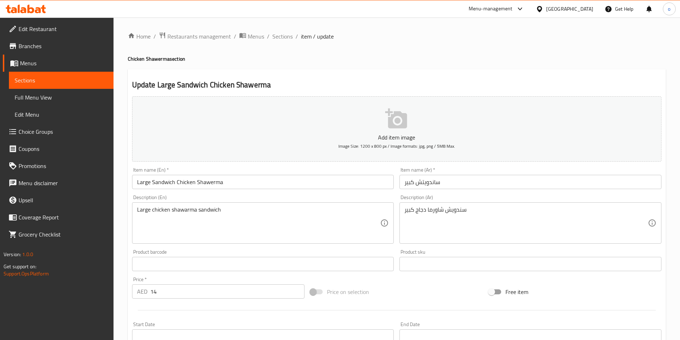
click at [399, 183] on div "Item name (Ar)   * ساندويتش كبير Item name (Ar) *" at bounding box center [531, 178] width 268 height 27
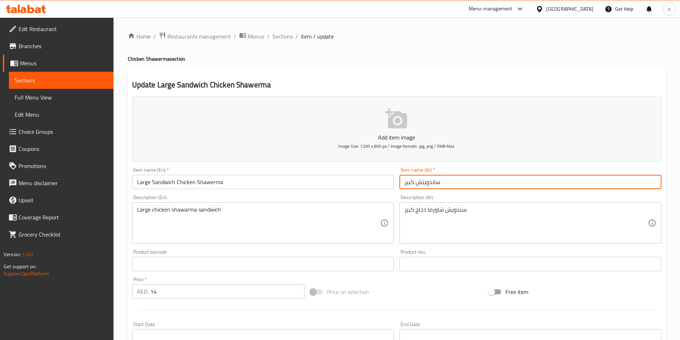
click at [404, 184] on input "ساندويتش كبير" at bounding box center [530, 182] width 262 height 14
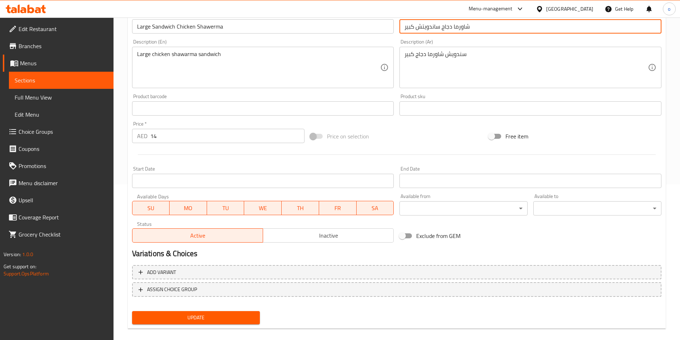
scroll to position [164, 0]
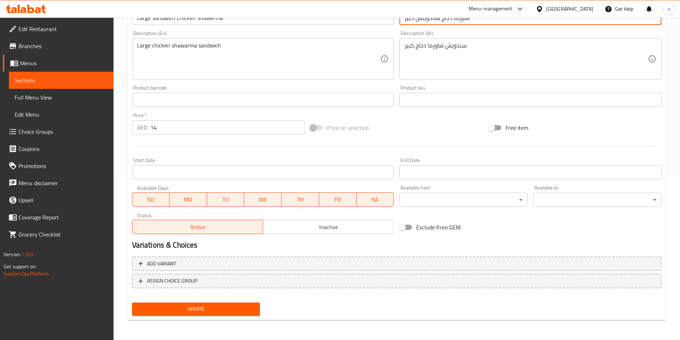
type input "شاورما دجاج ساندويتش كبير"
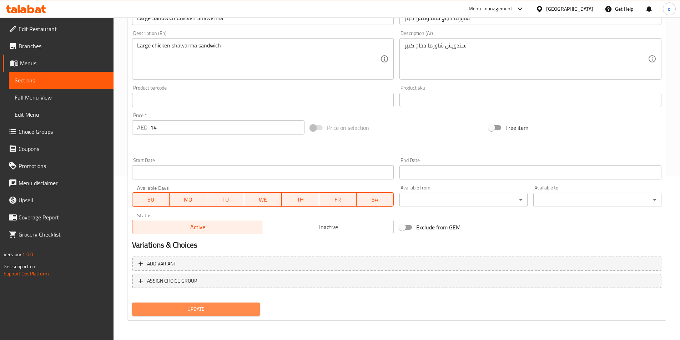
click at [211, 310] on span "Update" at bounding box center [196, 309] width 117 height 9
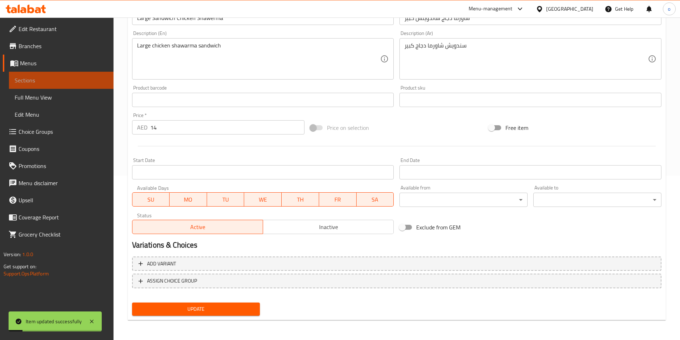
click at [56, 79] on span "Sections" at bounding box center [61, 80] width 93 height 9
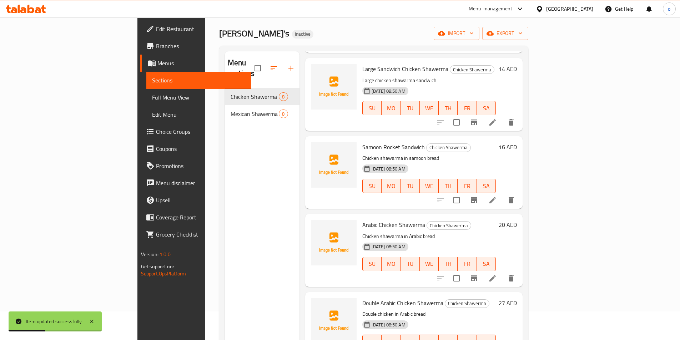
scroll to position [107, 0]
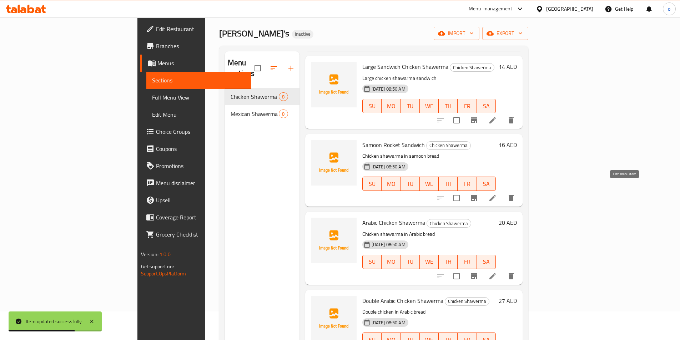
click at [497, 194] on icon at bounding box center [492, 198] width 9 height 9
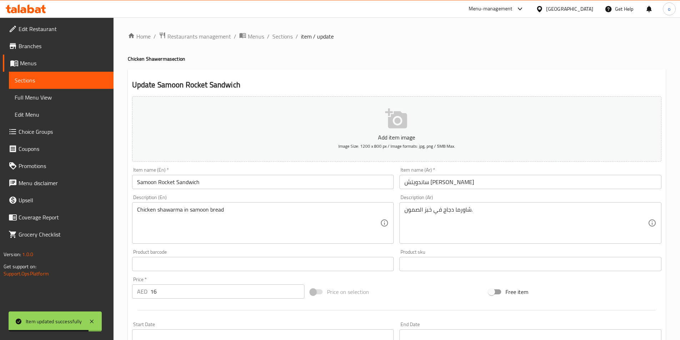
click at [235, 185] on input "Samoon Rocket Sandwich" at bounding box center [263, 182] width 262 height 14
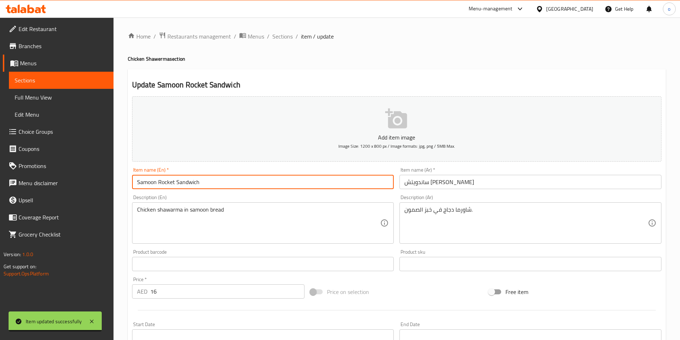
click at [235, 185] on input "Samoon Rocket Sandwich" at bounding box center [263, 182] width 262 height 14
paste input "Chicken Shawerma"
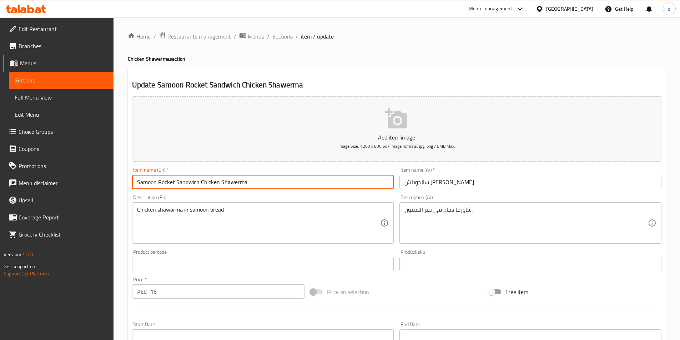
type input "Samoon Rocket Sandwich Chicken Shawerma"
click at [405, 185] on input "ساندويتش روكت صمون" at bounding box center [530, 182] width 262 height 14
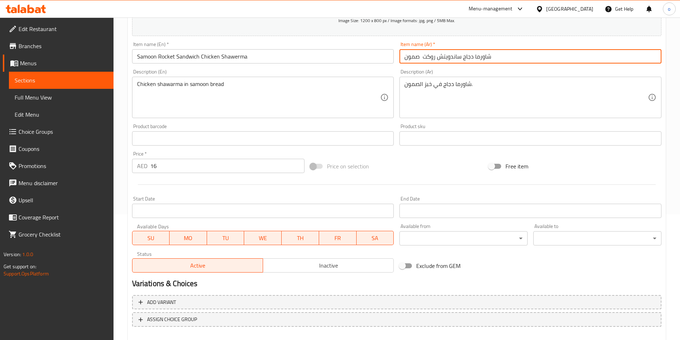
scroll to position [164, 0]
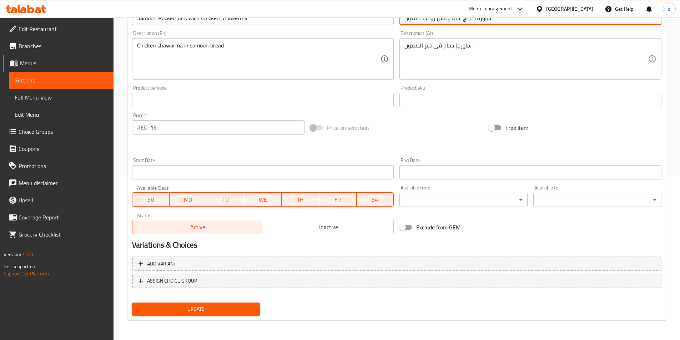
type input "شاورما دجاج ساندويتش روكت صمون"
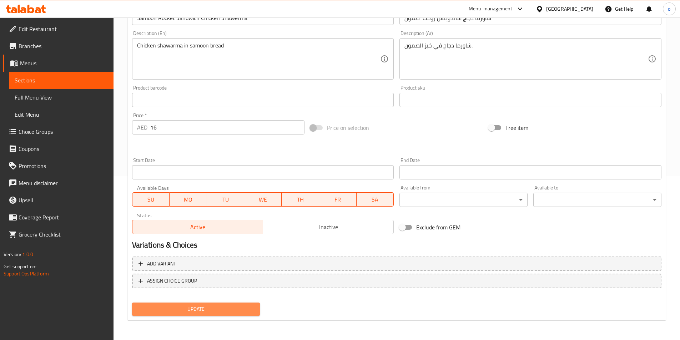
click at [201, 308] on span "Update" at bounding box center [196, 309] width 117 height 9
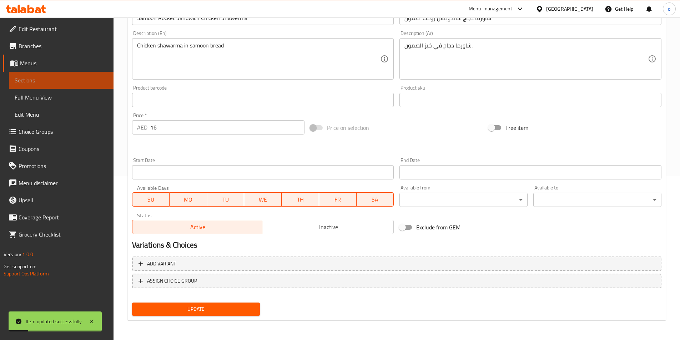
click at [41, 81] on span "Sections" at bounding box center [61, 80] width 93 height 9
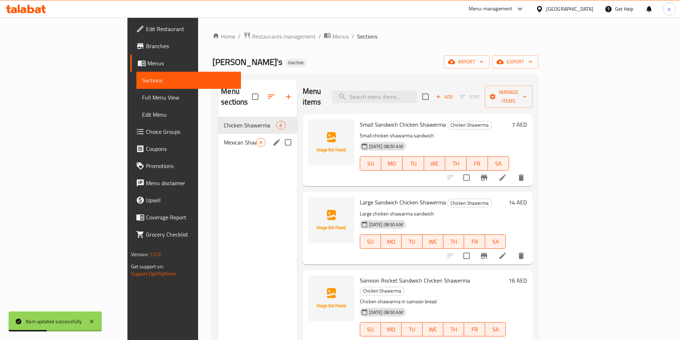
click at [218, 134] on div "Mexican Shawerma 8" at bounding box center [257, 142] width 79 height 17
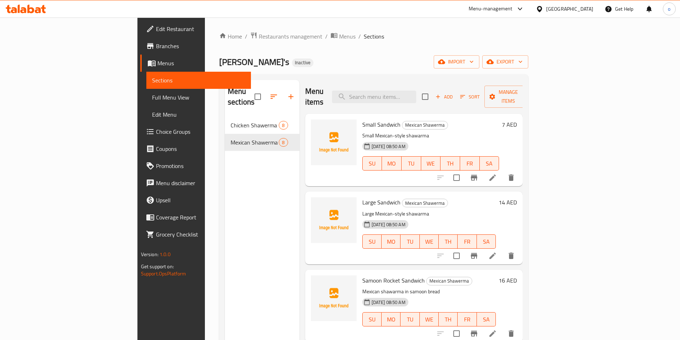
click at [497, 173] on icon at bounding box center [492, 177] width 9 height 9
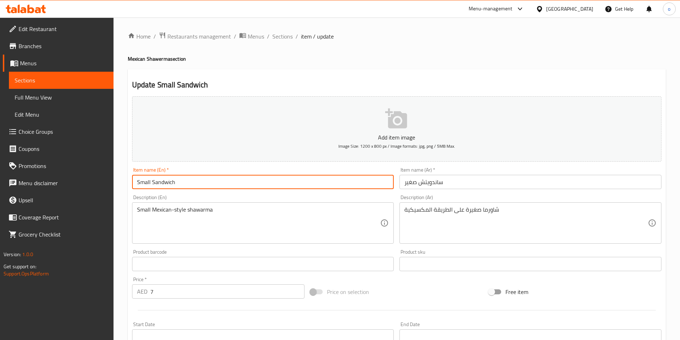
click at [192, 184] on input "Small Sandwich" at bounding box center [263, 182] width 262 height 14
paste input "Mexican Shawerma"
type input "Small Sandwich Mexican Shawerma"
click at [407, 185] on input "ساندويتش صغير" at bounding box center [530, 182] width 262 height 14
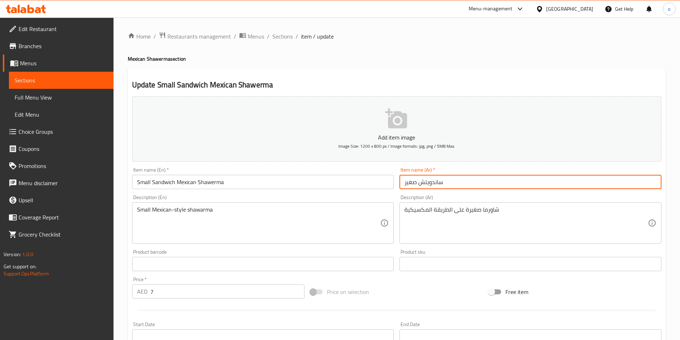
click at [404, 184] on input "ساندويتش صغير" at bounding box center [530, 182] width 262 height 14
drag, startPoint x: 446, startPoint y: 183, endPoint x: 487, endPoint y: 179, distance: 42.0
click at [487, 179] on input "شاورما مكسيكية ساندويتش صغير" at bounding box center [530, 182] width 262 height 14
click at [405, 186] on input "ساندويتش صغير" at bounding box center [530, 182] width 262 height 14
paste input "شاورما مكسيكية"
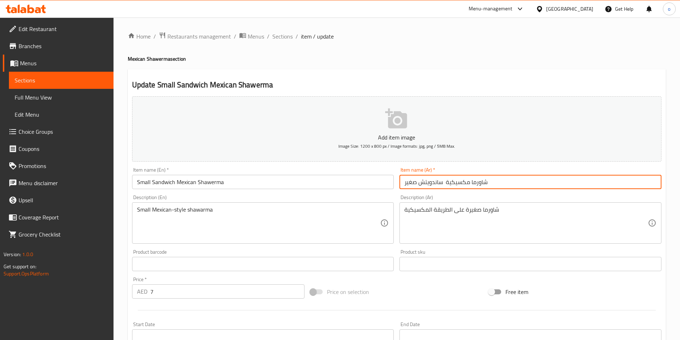
drag, startPoint x: 446, startPoint y: 183, endPoint x: 516, endPoint y: 175, distance: 70.7
click at [516, 175] on input "شاورما مكسيكية ساندويتش صغير" at bounding box center [530, 182] width 262 height 14
click at [448, 182] on input "ساندويتش صغير" at bounding box center [530, 182] width 262 height 14
paste input "شاورما مكسيكية"
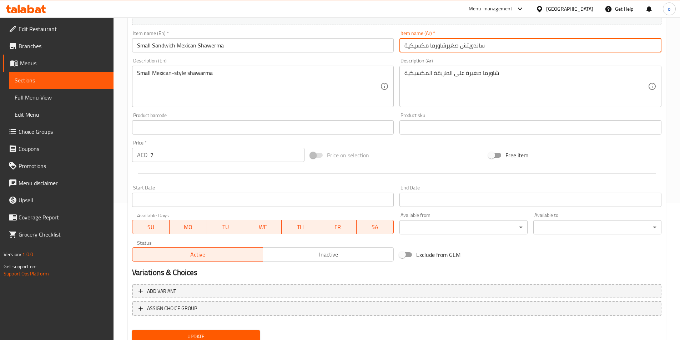
scroll to position [164, 0]
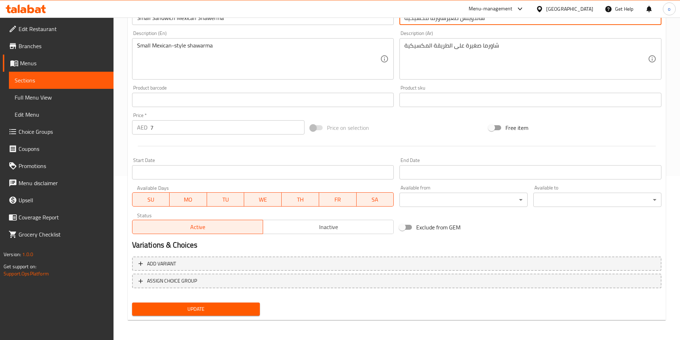
type input "ساندويتش صغيرشاورما مكسيكية"
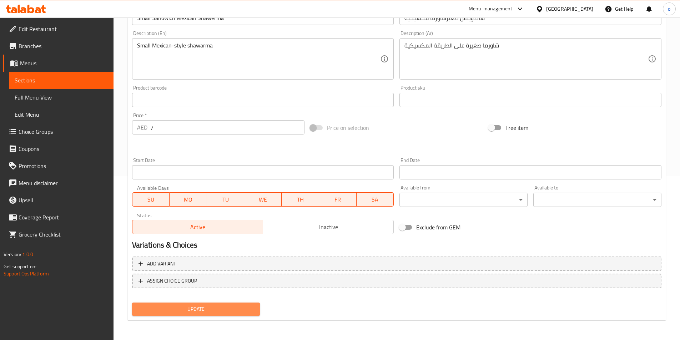
click at [186, 307] on span "Update" at bounding box center [196, 309] width 117 height 9
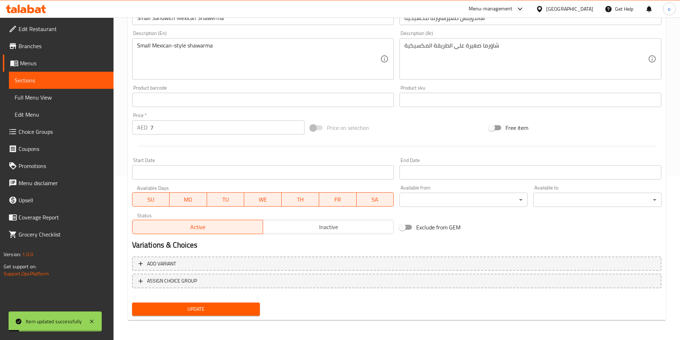
click at [51, 82] on span "Sections" at bounding box center [61, 80] width 93 height 9
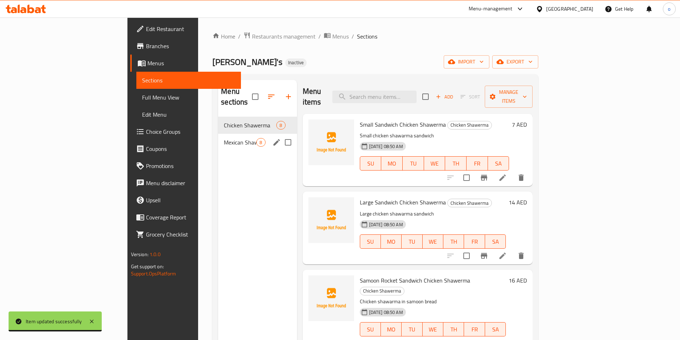
click at [224, 138] on span "Mexican Shawerma" at bounding box center [240, 142] width 32 height 9
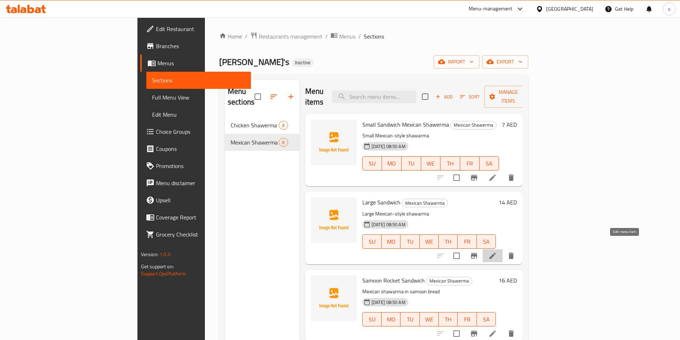
click at [496, 253] on icon at bounding box center [492, 256] width 6 height 6
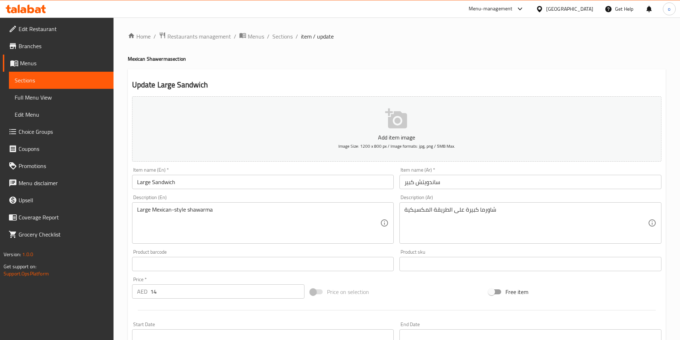
click at [195, 186] on input "Large Sandwich" at bounding box center [263, 182] width 262 height 14
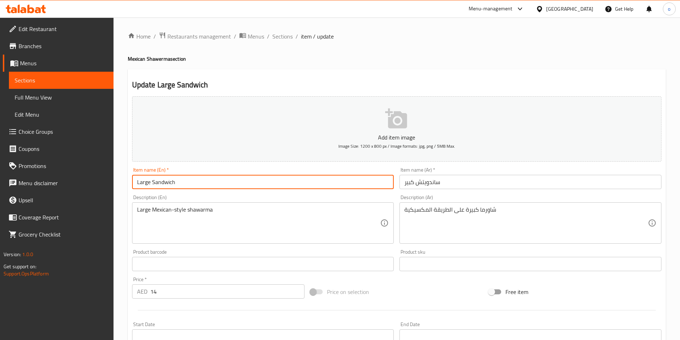
click at [209, 183] on input "Large Sandwich" at bounding box center [263, 182] width 262 height 14
paste input "Mexican Shawerma"
click at [176, 182] on input "Large SandwichMexican Shawerma" at bounding box center [263, 182] width 262 height 14
type input "Large Sandwich Mexican Shawerma"
click at [460, 183] on input "ساندويتش كبير" at bounding box center [530, 182] width 262 height 14
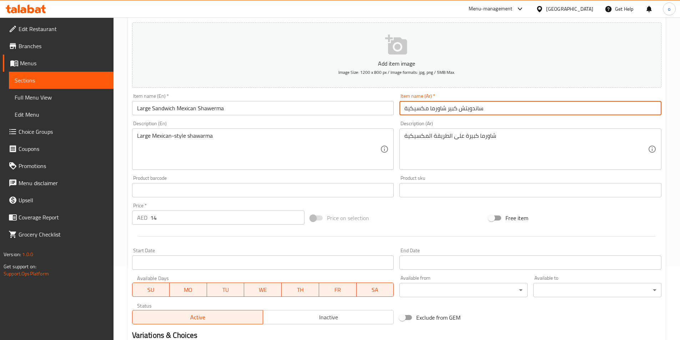
scroll to position [143, 0]
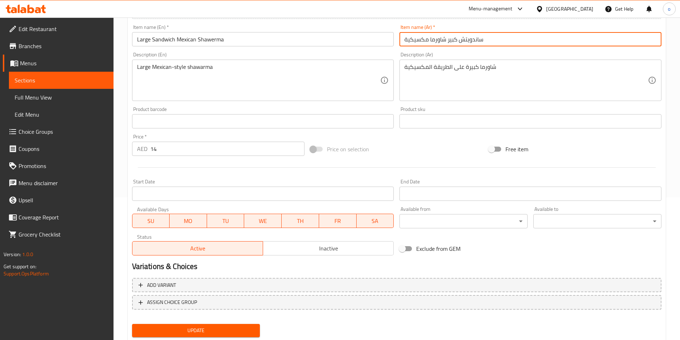
type input "ساندويتش كبير شاورما مكسيكية"
click at [167, 335] on span "Update" at bounding box center [196, 330] width 117 height 9
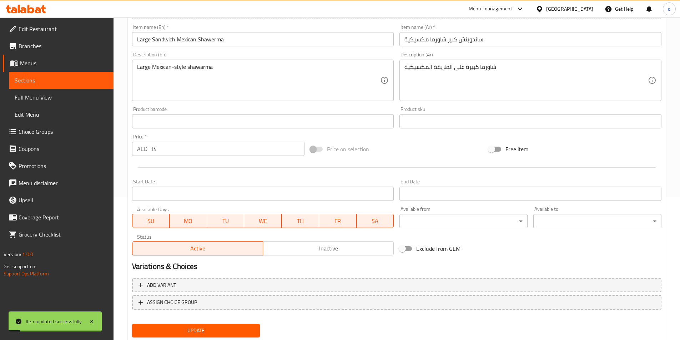
click at [40, 77] on span "Sections" at bounding box center [61, 80] width 93 height 9
